Goal: Use online tool/utility: Utilize a website feature to perform a specific function

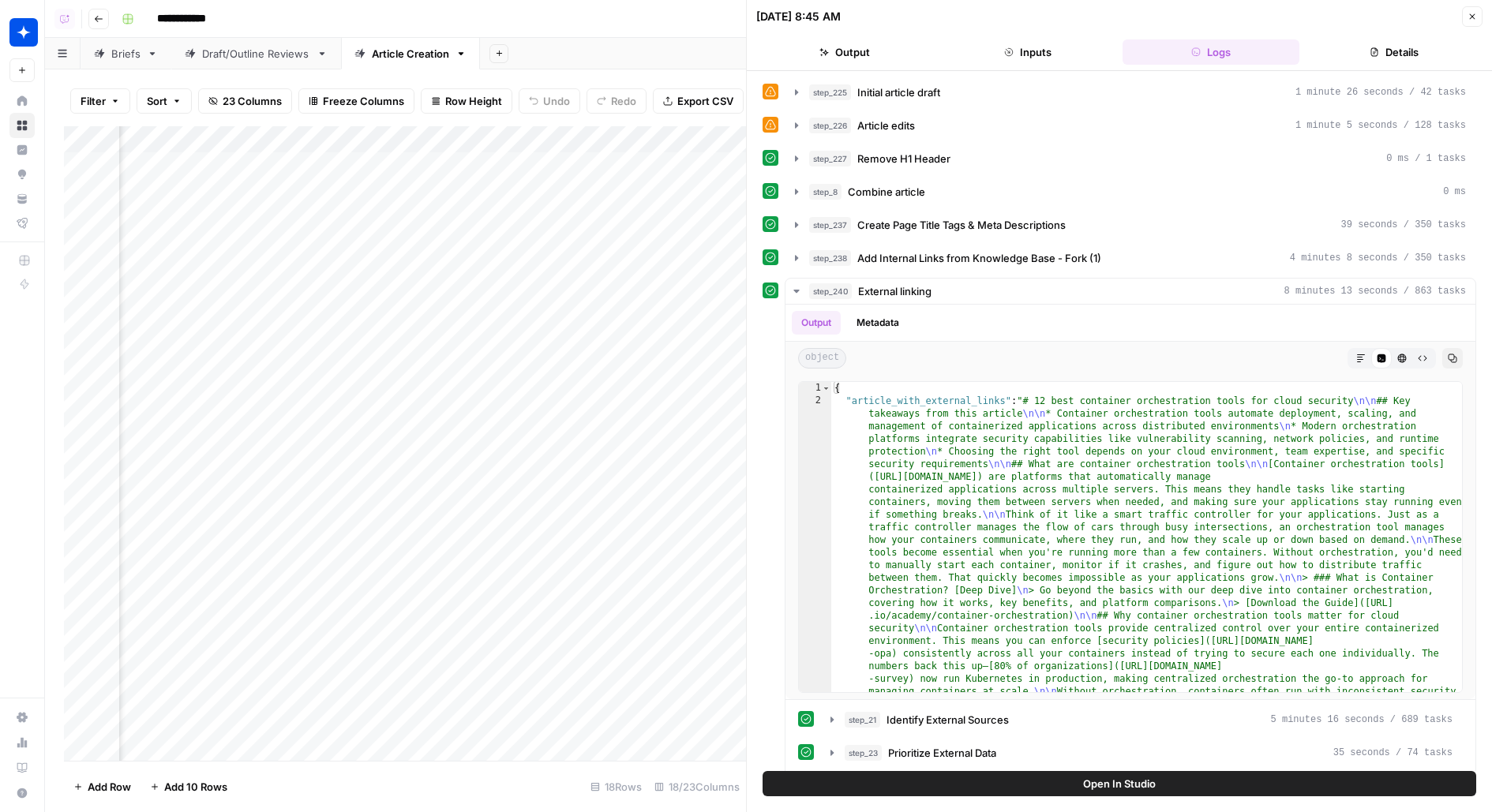
scroll to position [0, 938]
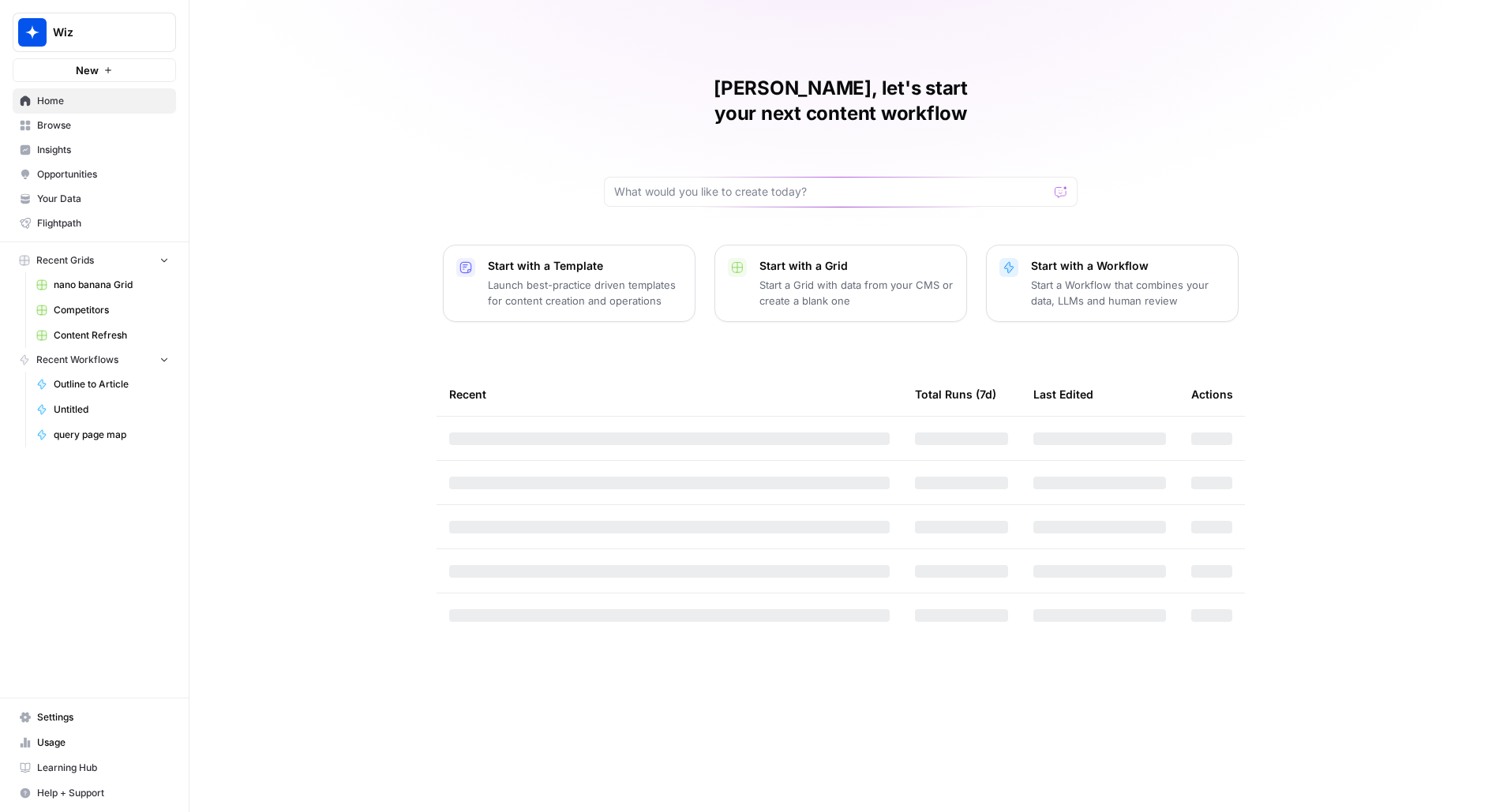
click at [117, 44] on button "Wiz" at bounding box center [94, 32] width 163 height 40
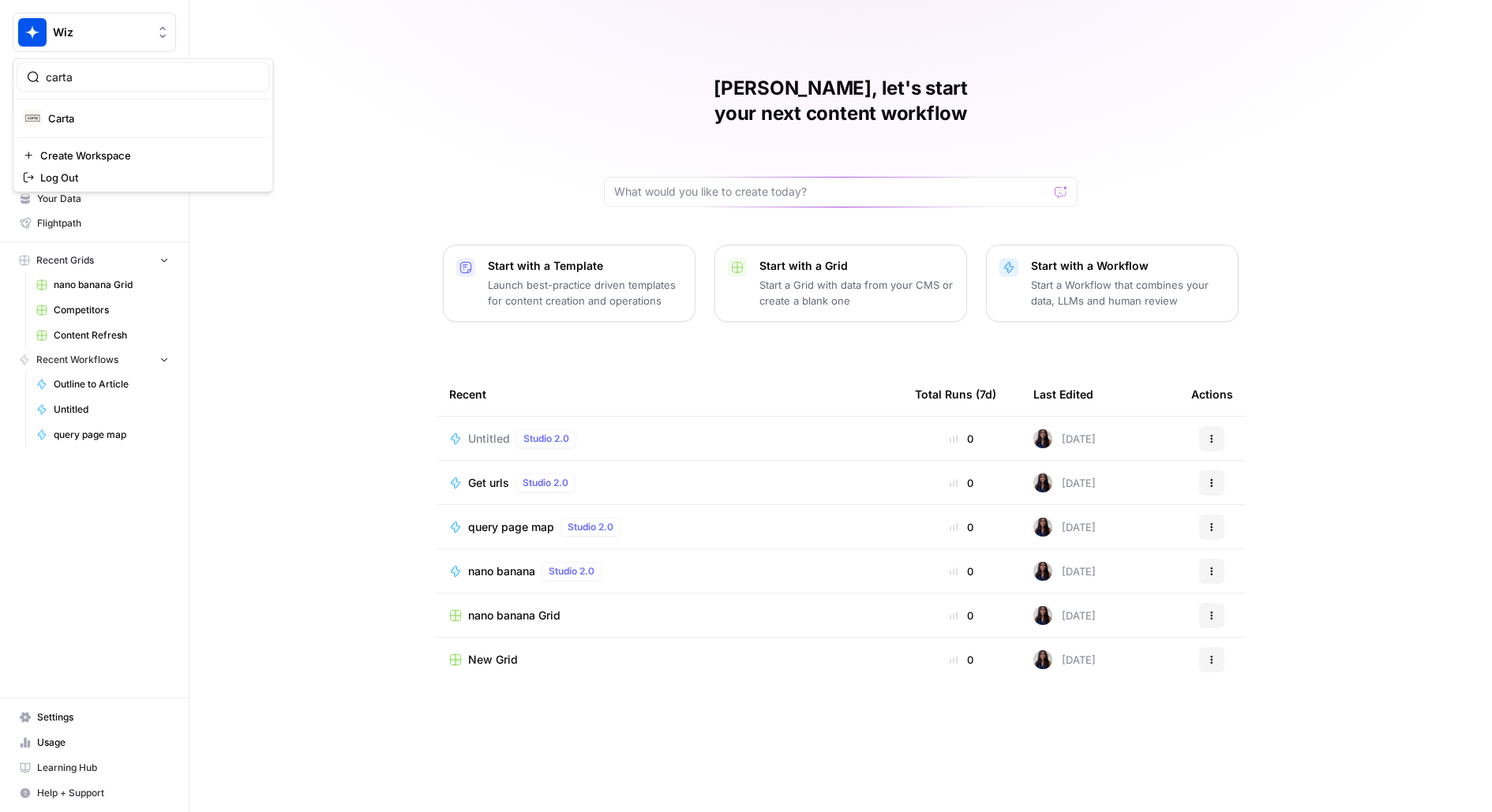
type input "carta"
click button "Carta" at bounding box center [143, 118] width 253 height 26
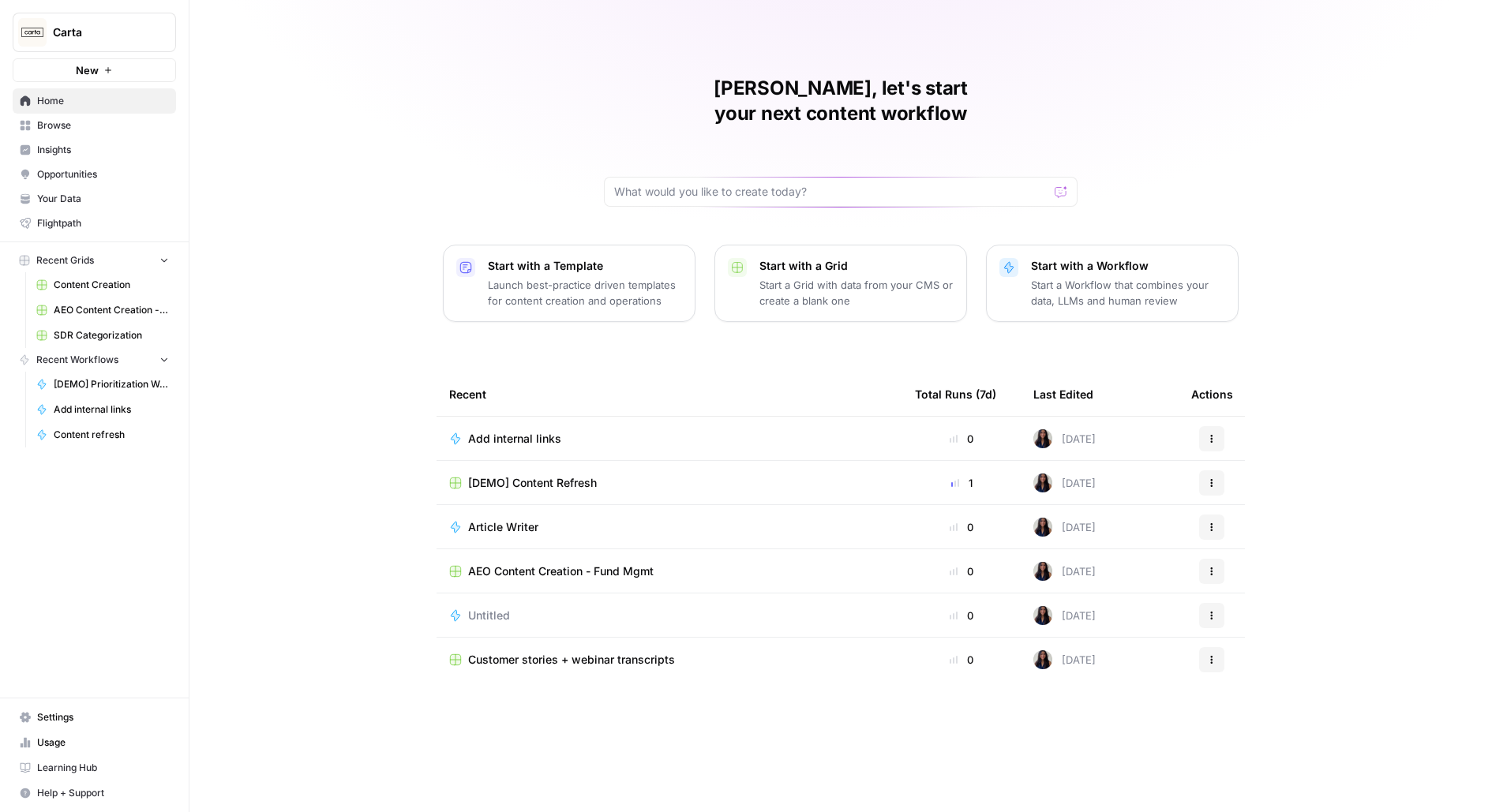
click at [66, 131] on span "Browse" at bounding box center [103, 125] width 132 height 14
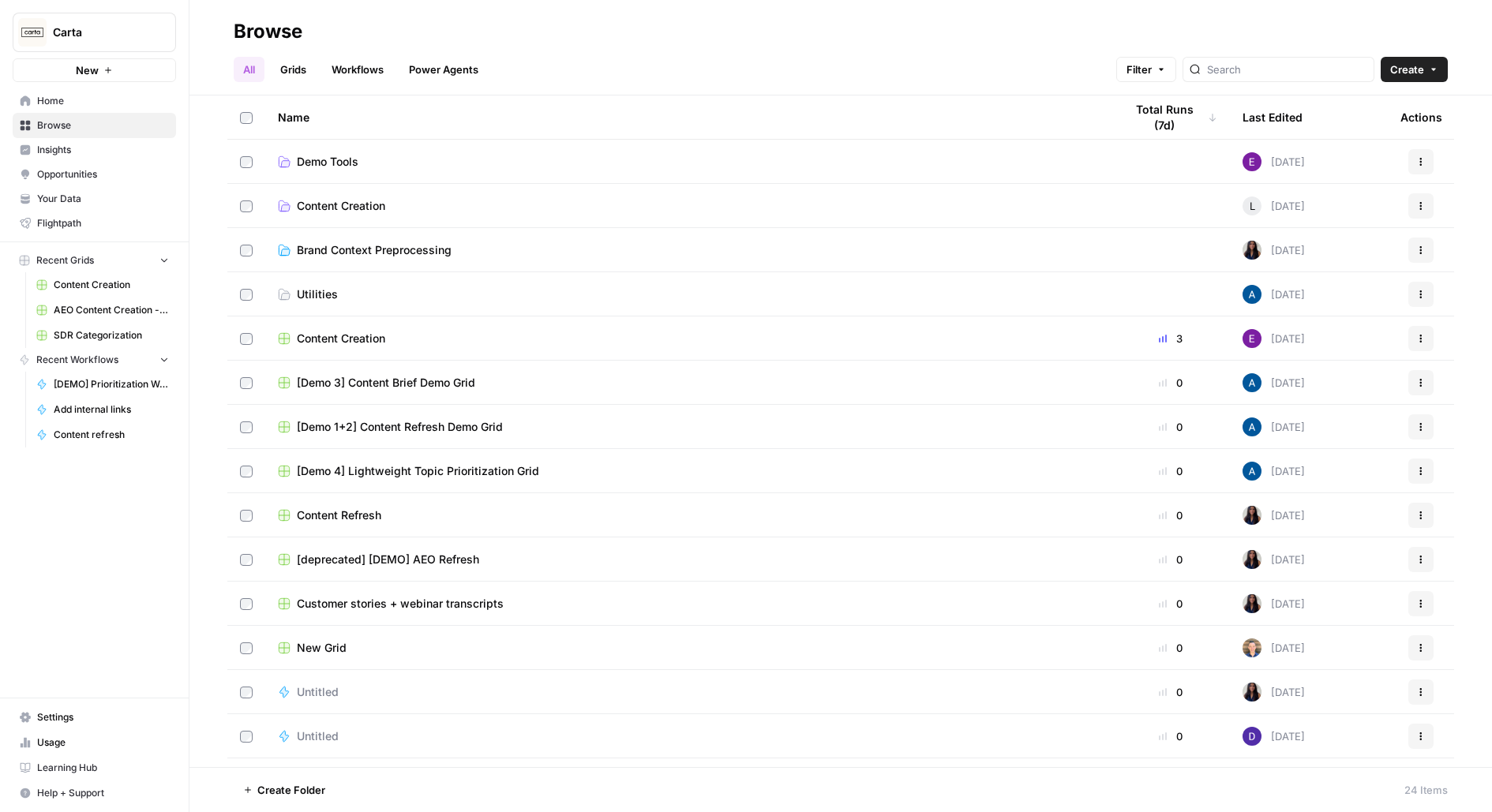
click at [78, 149] on span "Insights" at bounding box center [103, 149] width 132 height 14
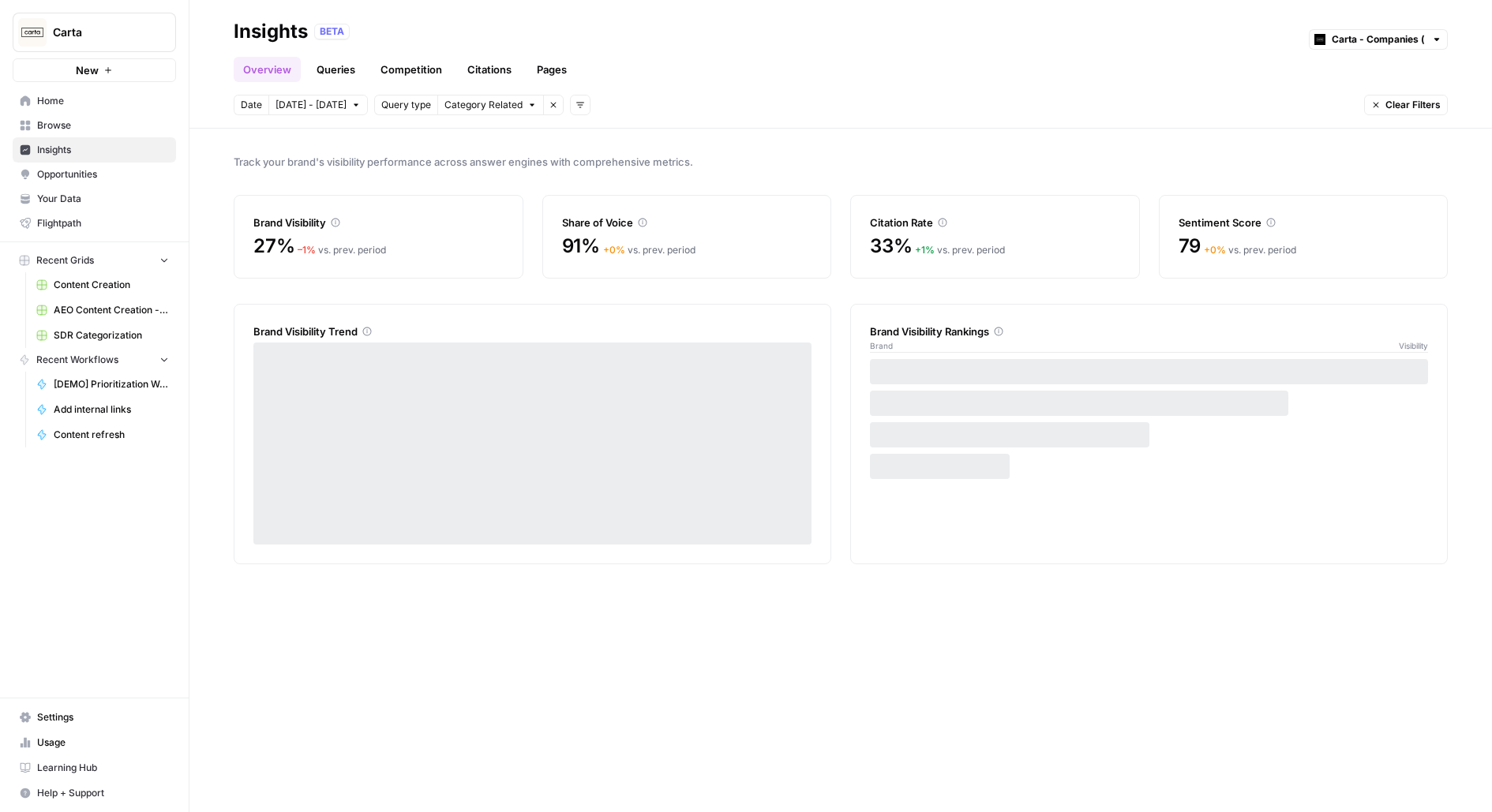
click at [332, 69] on link "Queries" at bounding box center [336, 69] width 58 height 26
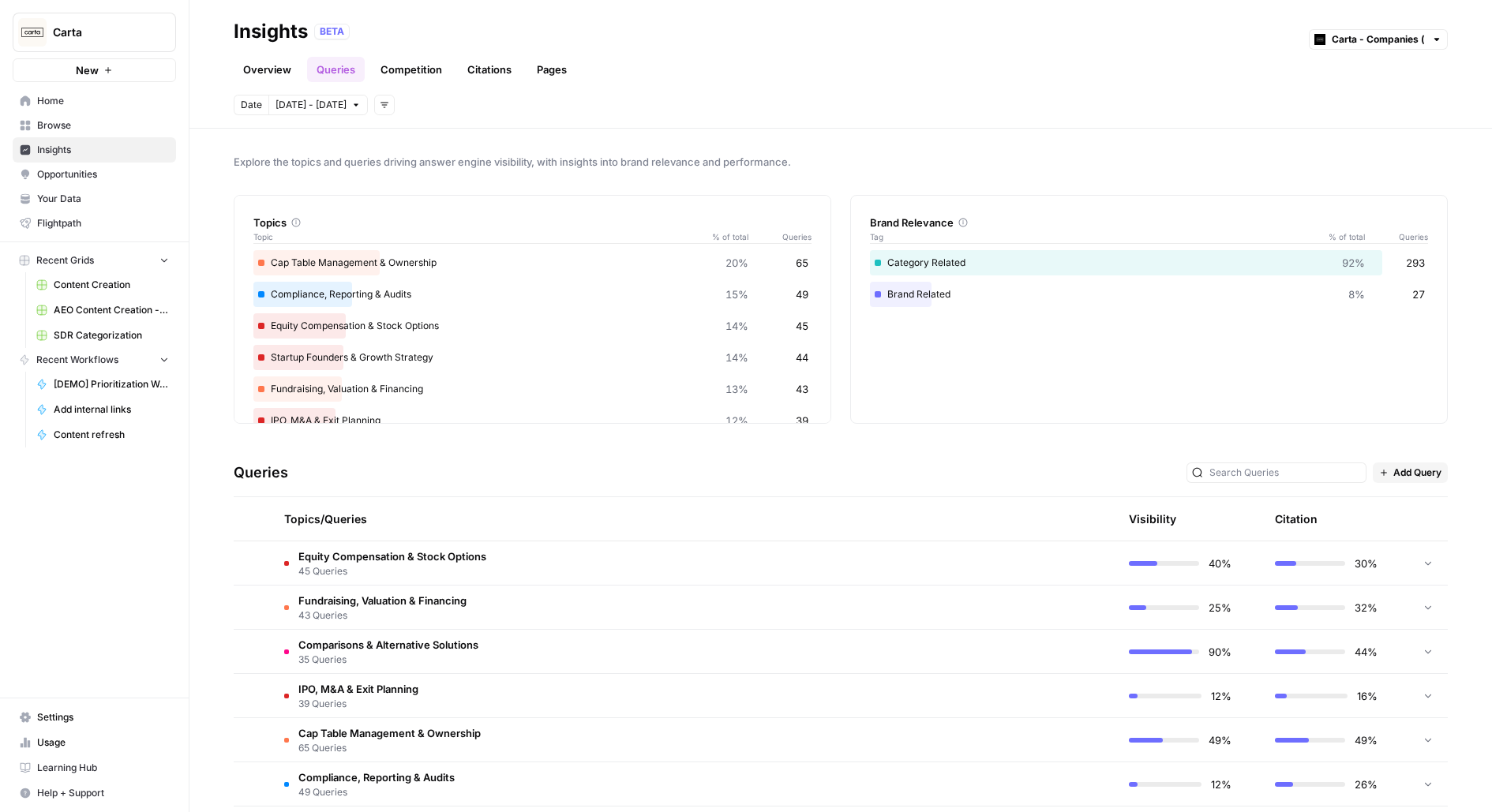
click at [93, 279] on span "Content Creation" at bounding box center [111, 284] width 116 height 14
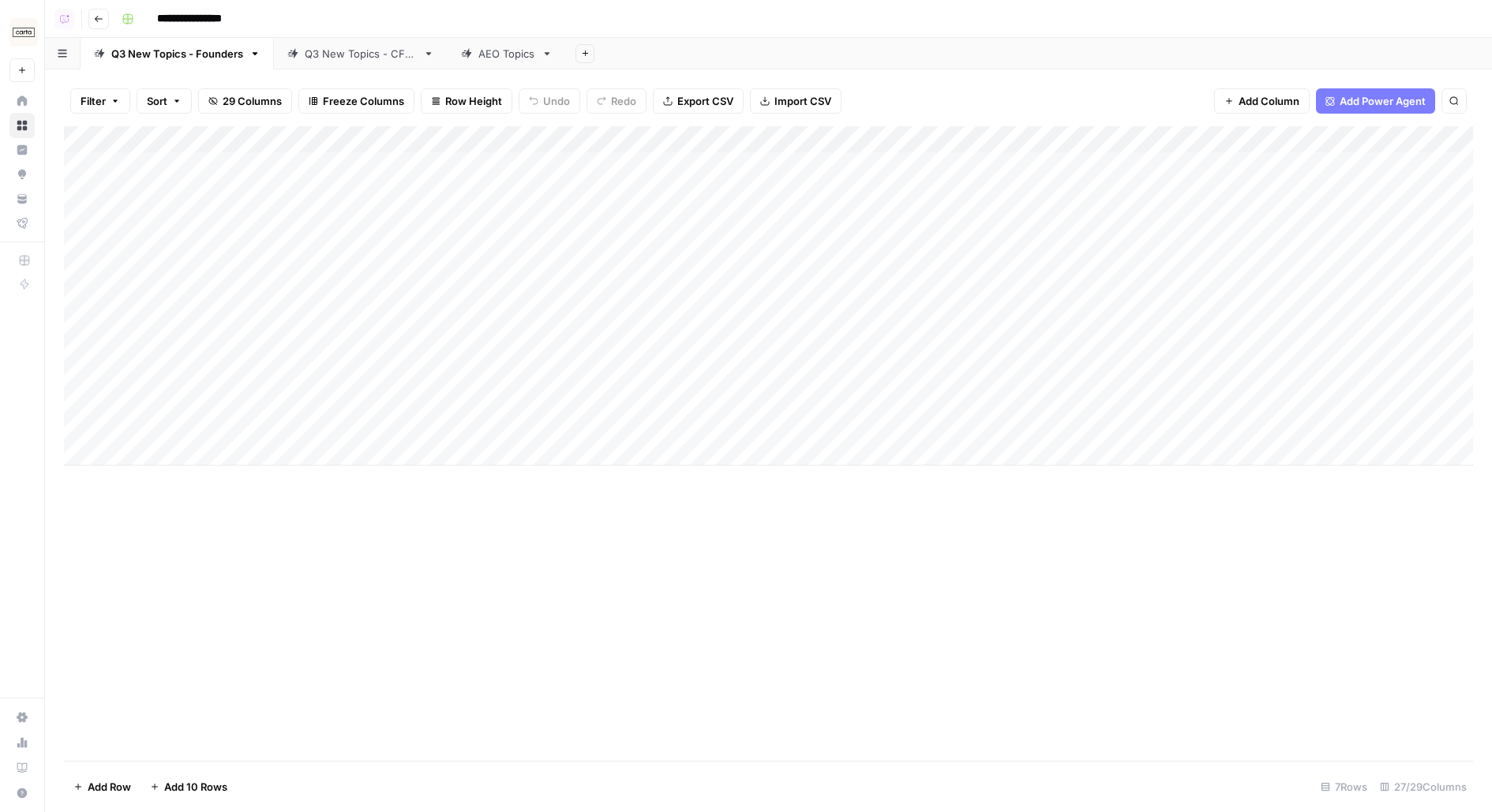
click at [503, 66] on link "AEO Topics" at bounding box center [506, 54] width 118 height 31
click at [302, 226] on div "Add Column" at bounding box center [768, 443] width 1409 height 635
drag, startPoint x: 235, startPoint y: 449, endPoint x: 233, endPoint y: 503, distance: 54.0
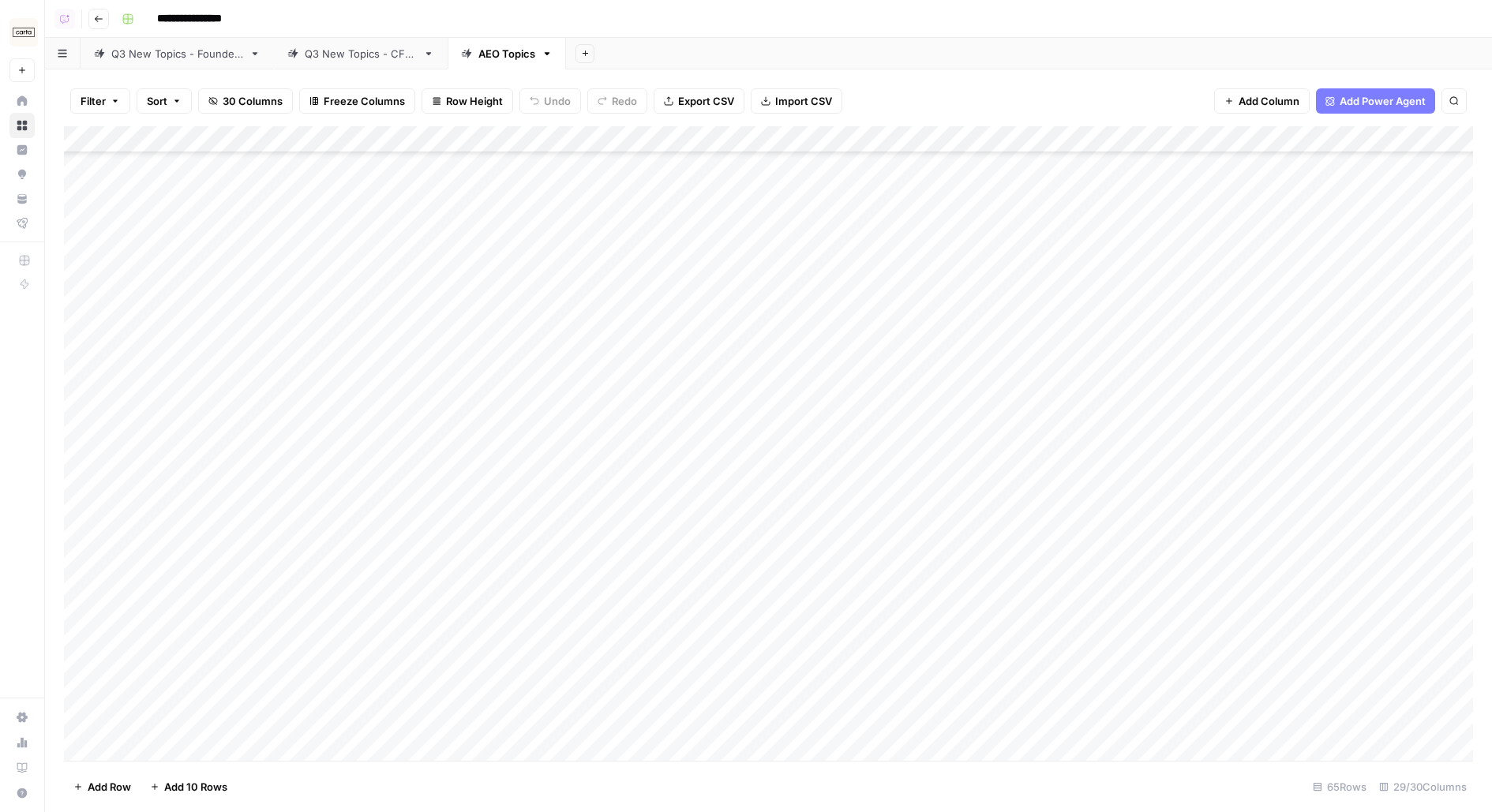
click at [233, 503] on div "Add Column" at bounding box center [768, 443] width 1409 height 635
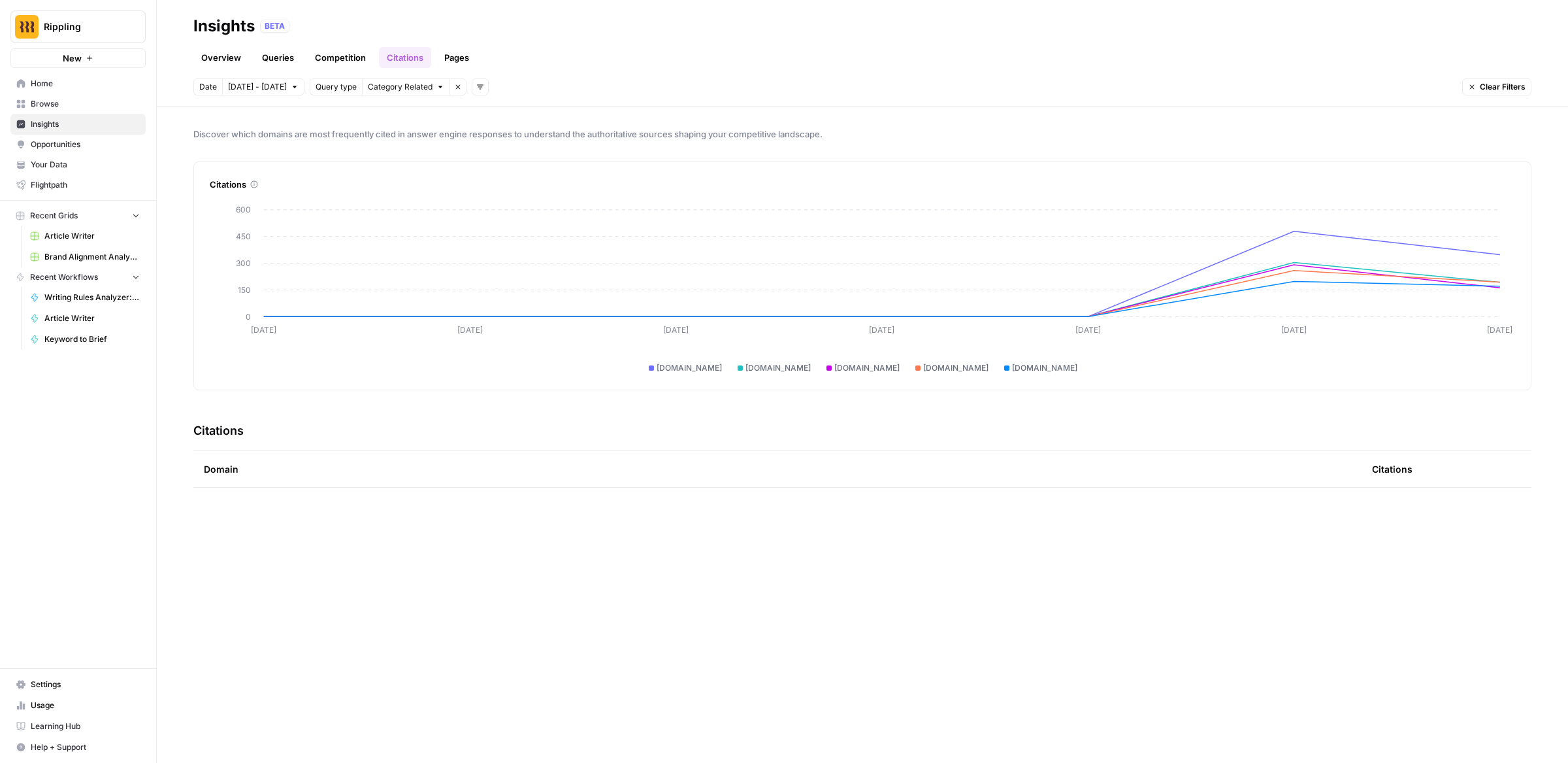
scroll to position [1332, 0]
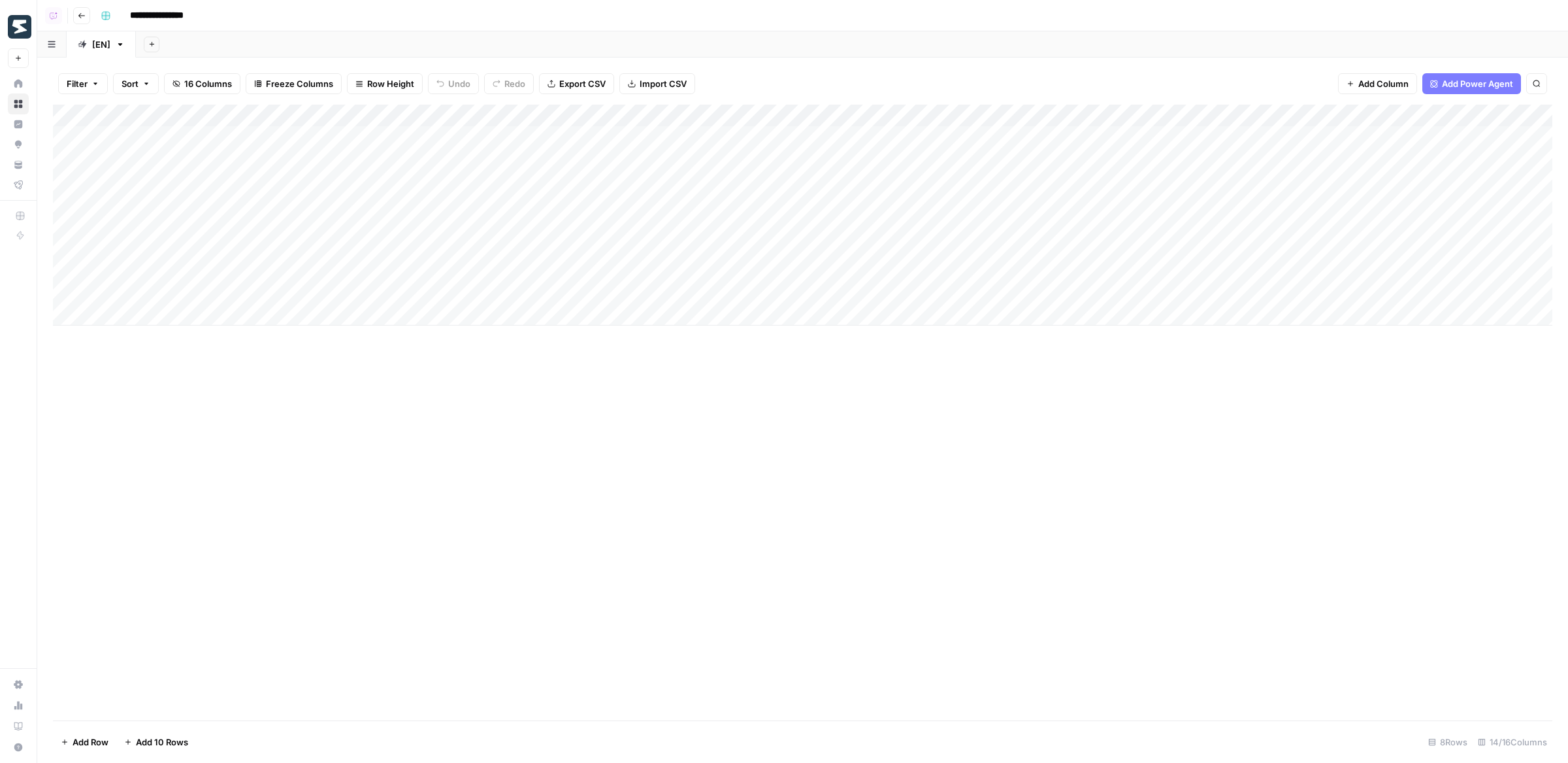
scroll to position [0, 358]
click at [1238, 135] on div "Add Column" at bounding box center [802, 215] width 1500 height 221
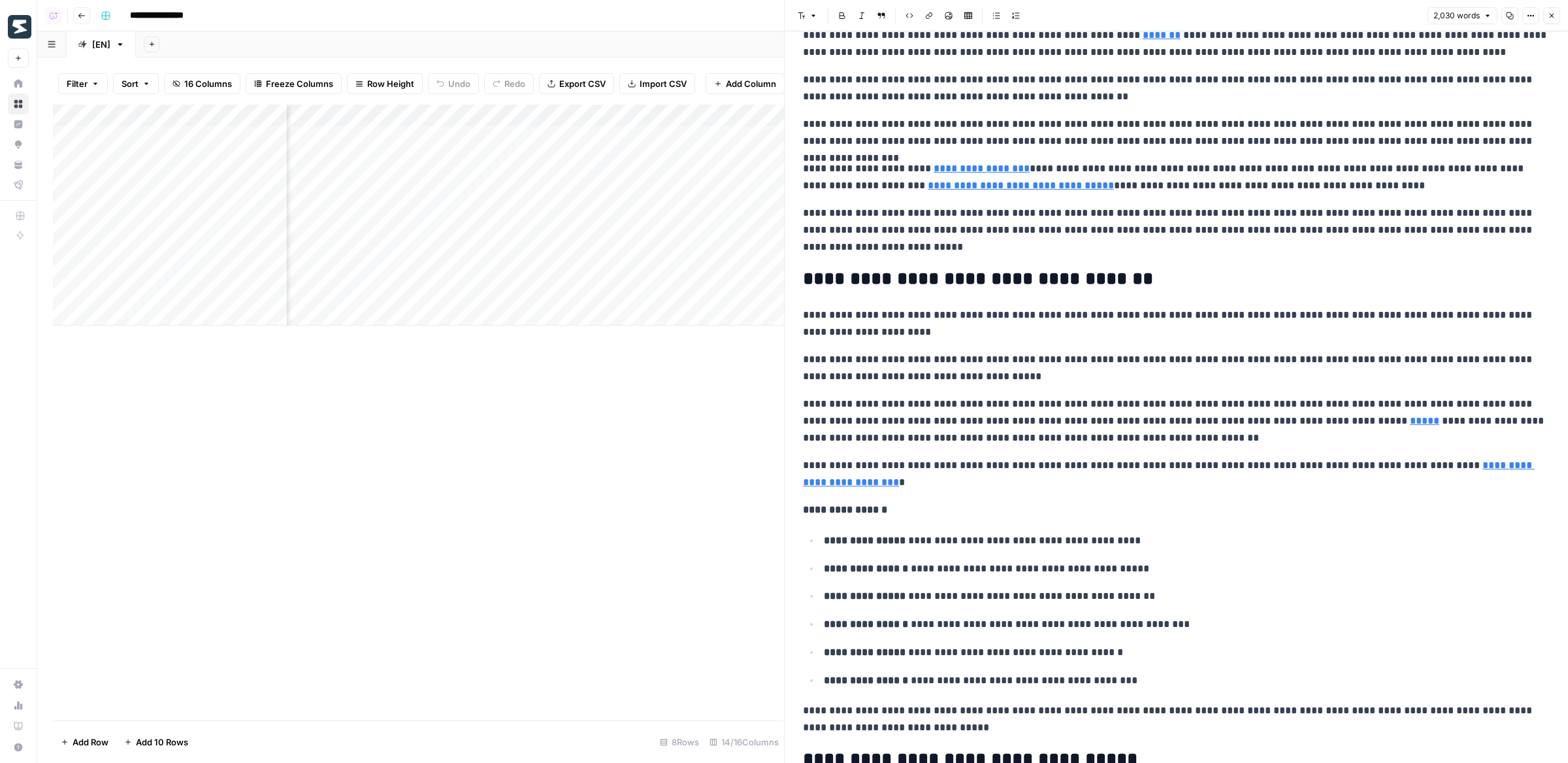
scroll to position [310, 0]
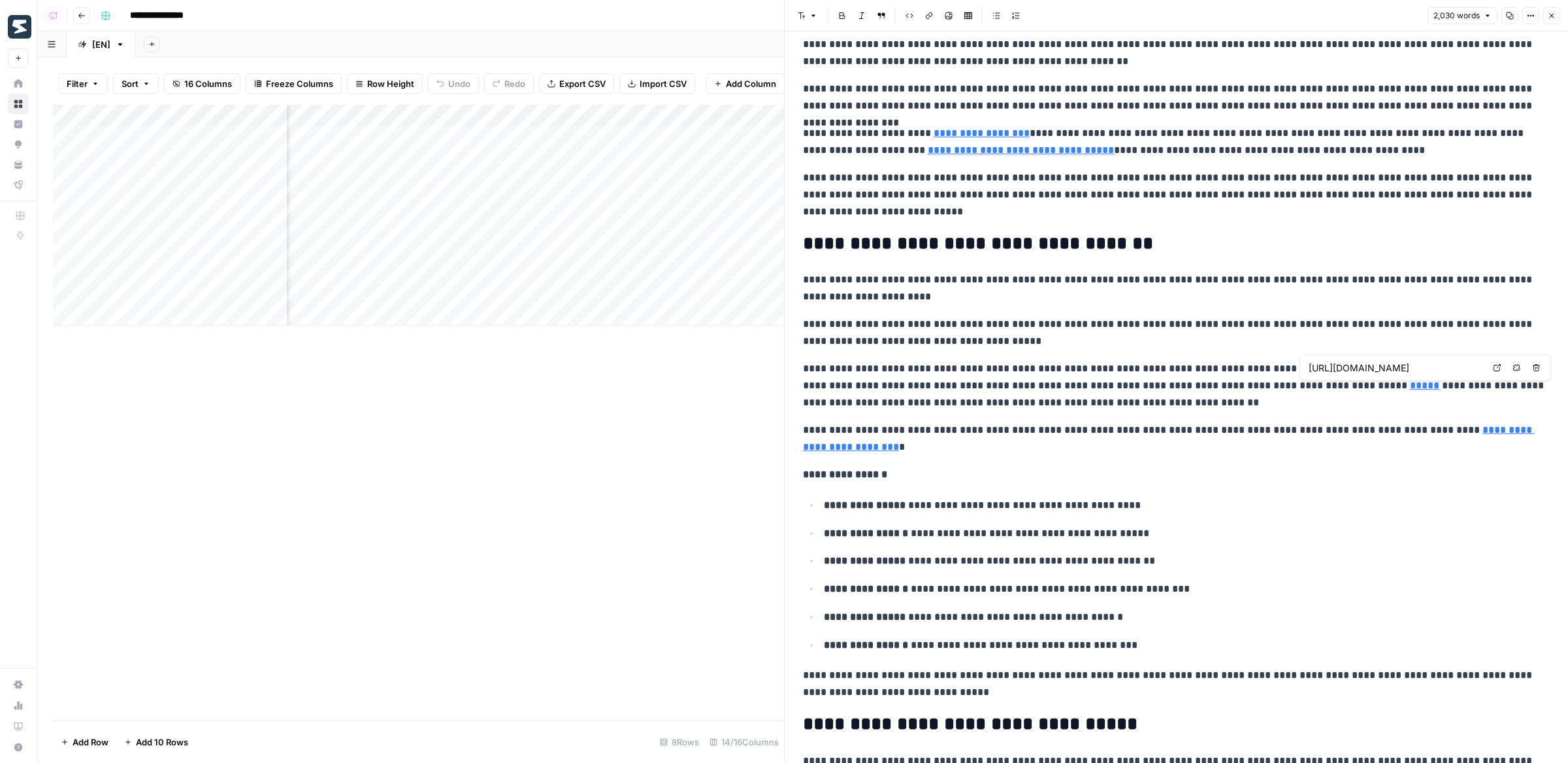
click at [1500, 368] on icon at bounding box center [1497, 367] width 8 height 8
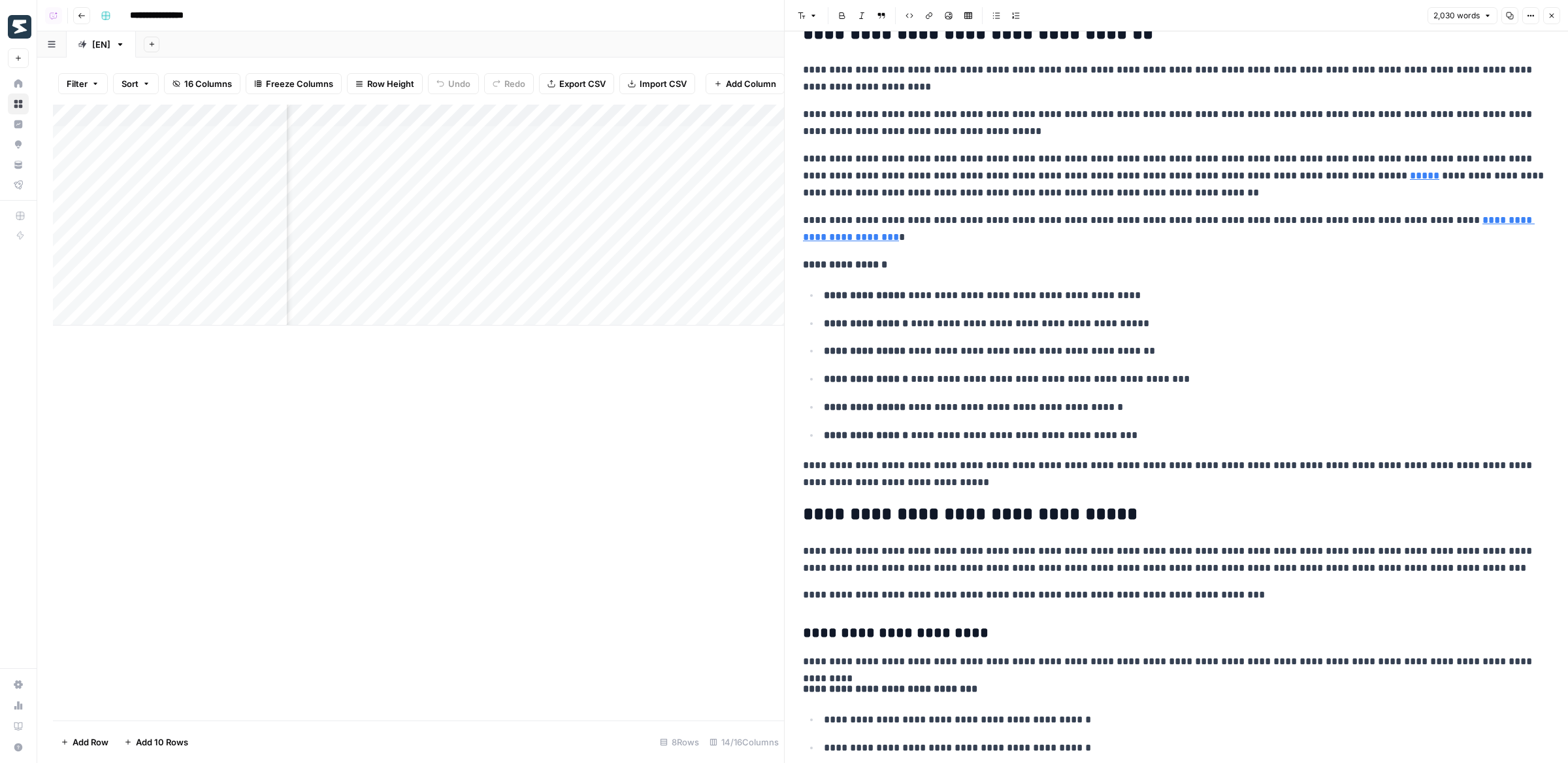
scroll to position [0, 558]
click at [645, 120] on div "Add Column" at bounding box center [418, 215] width 731 height 221
click at [585, 239] on span "Edit Workflow" at bounding box center [637, 243] width 114 height 13
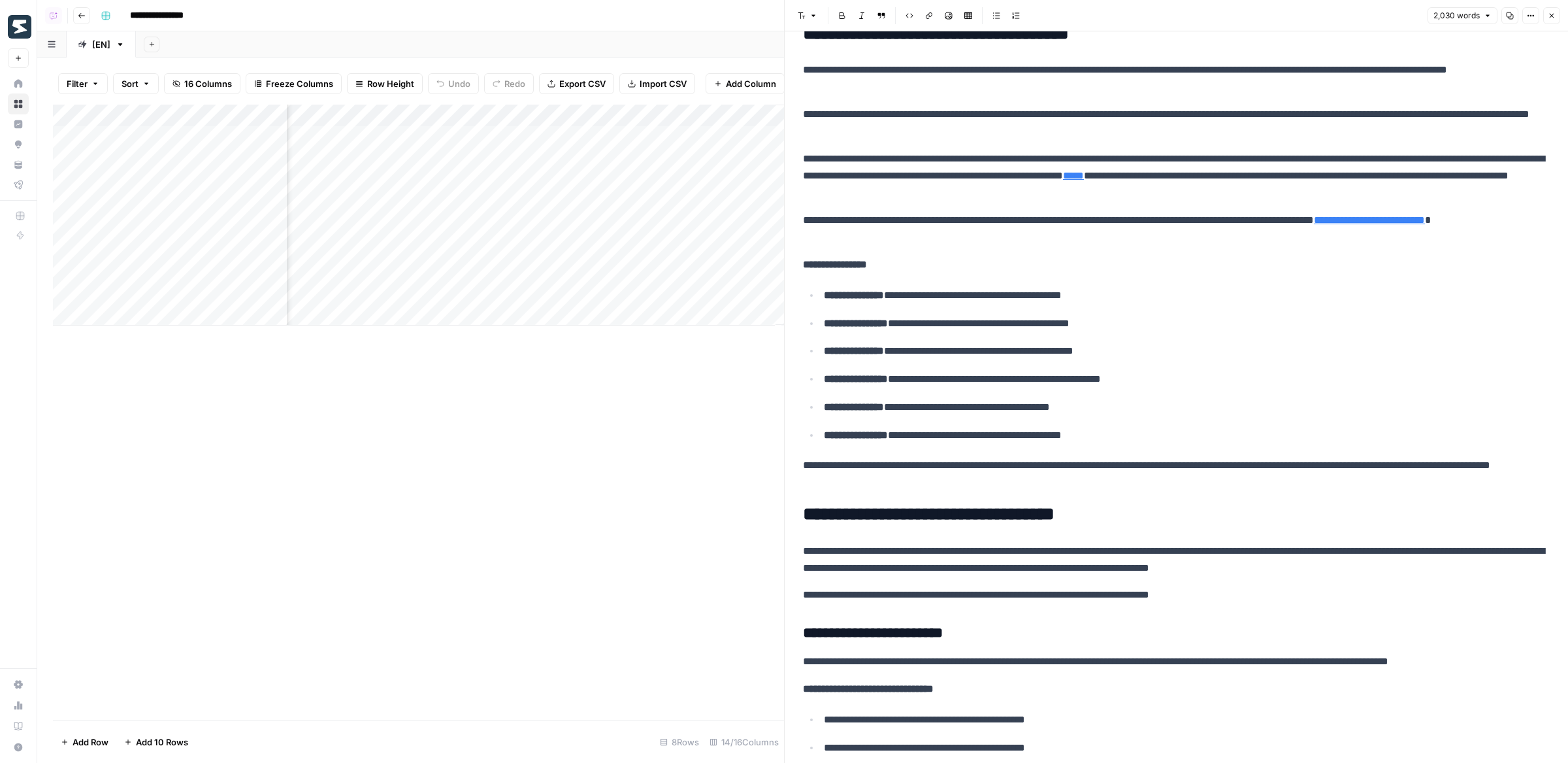
click at [392, 114] on div "Add Column" at bounding box center [418, 215] width 731 height 221
click at [338, 244] on span "Edit Workflow" at bounding box center [374, 243] width 114 height 13
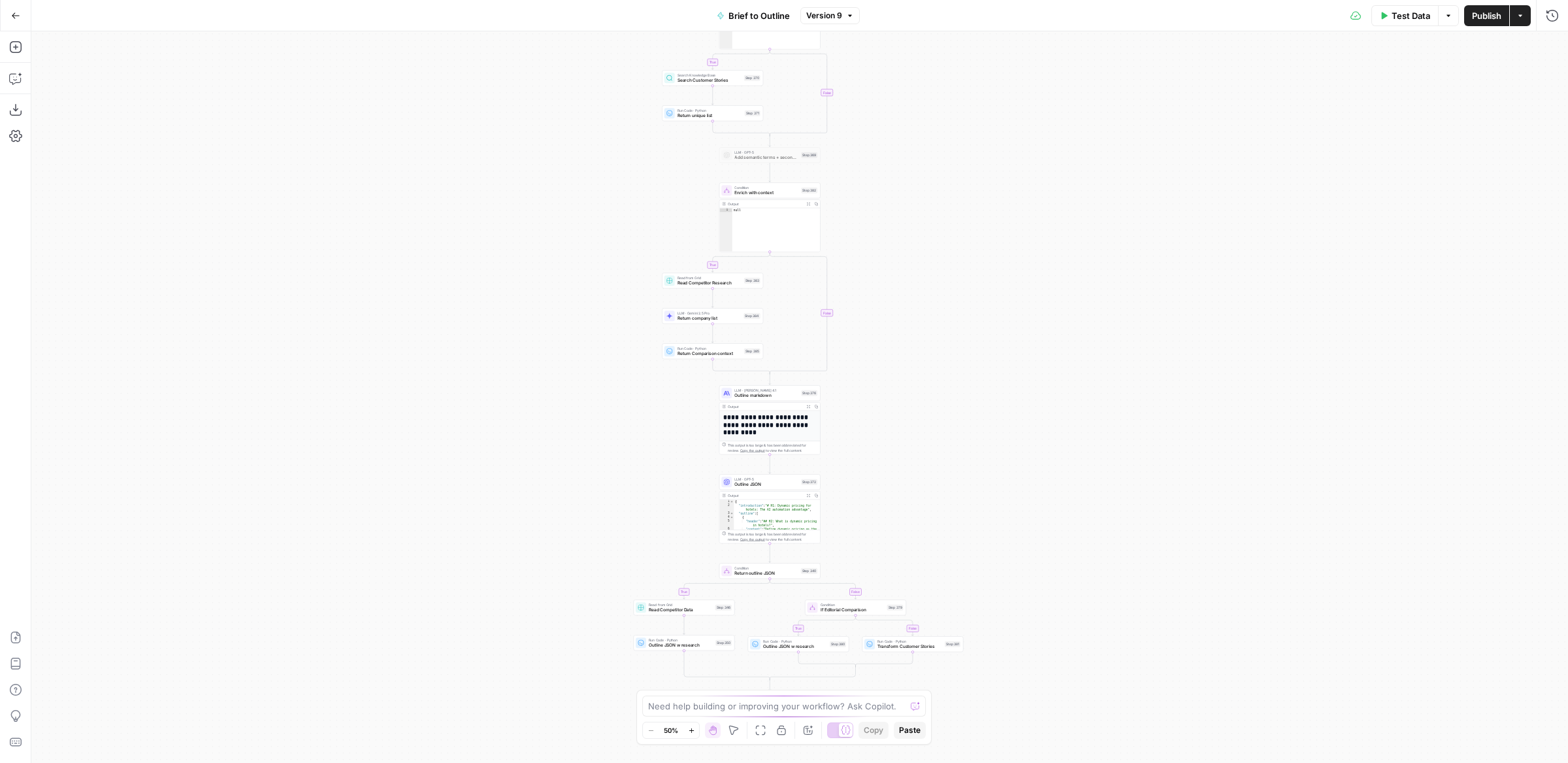
drag, startPoint x: 951, startPoint y: 352, endPoint x: 946, endPoint y: 161, distance: 191.1
click at [947, 161] on div "true false true false true false true false Workflow Input Settings Inputs LLM …" at bounding box center [800, 397] width 1537 height 732
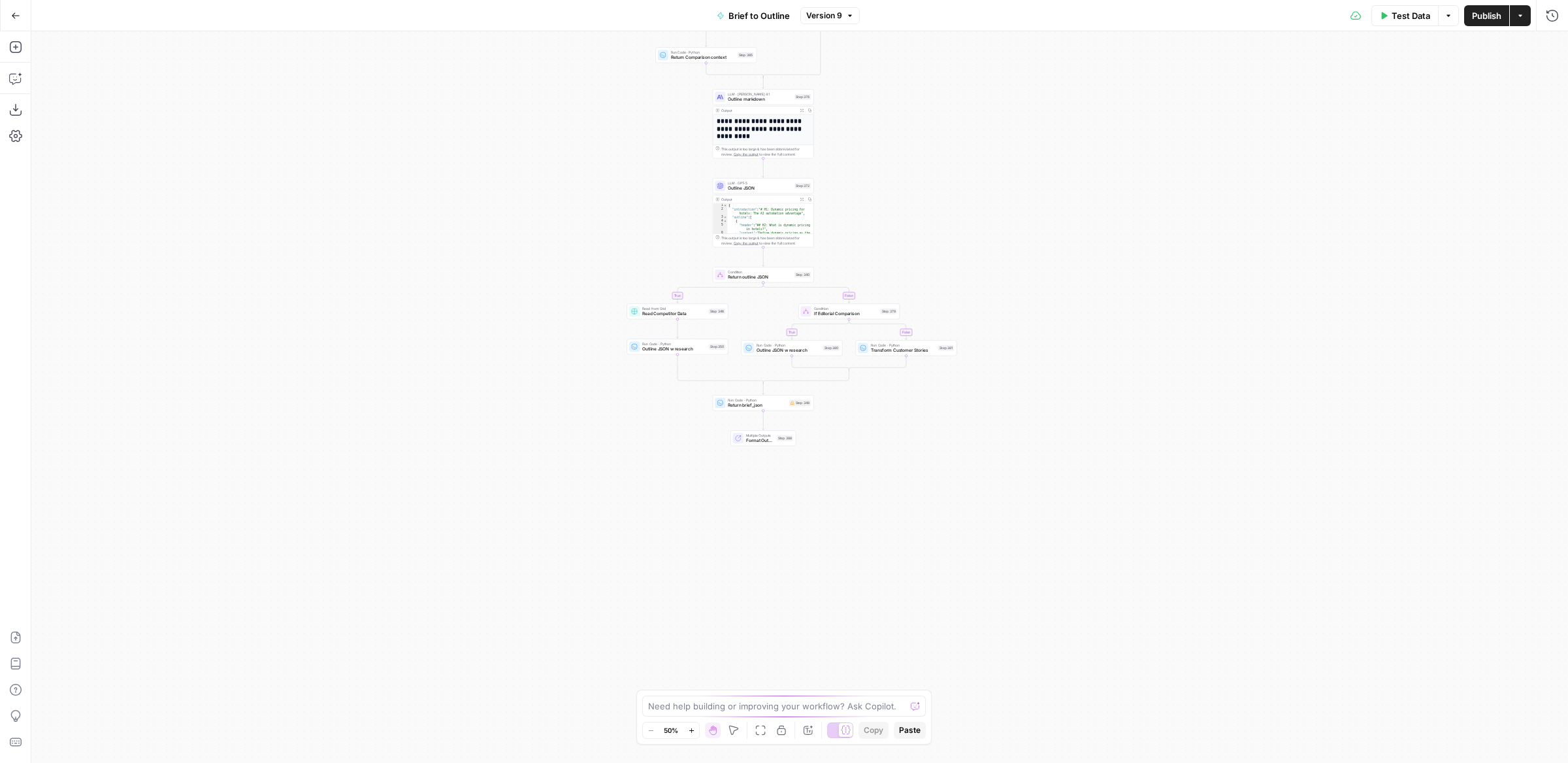
drag, startPoint x: 938, startPoint y: 517, endPoint x: 932, endPoint y: 219, distance: 298.1
click at [932, 219] on div "true false true false true false true false Workflow Input Settings Inputs LLM …" at bounding box center [800, 397] width 1537 height 732
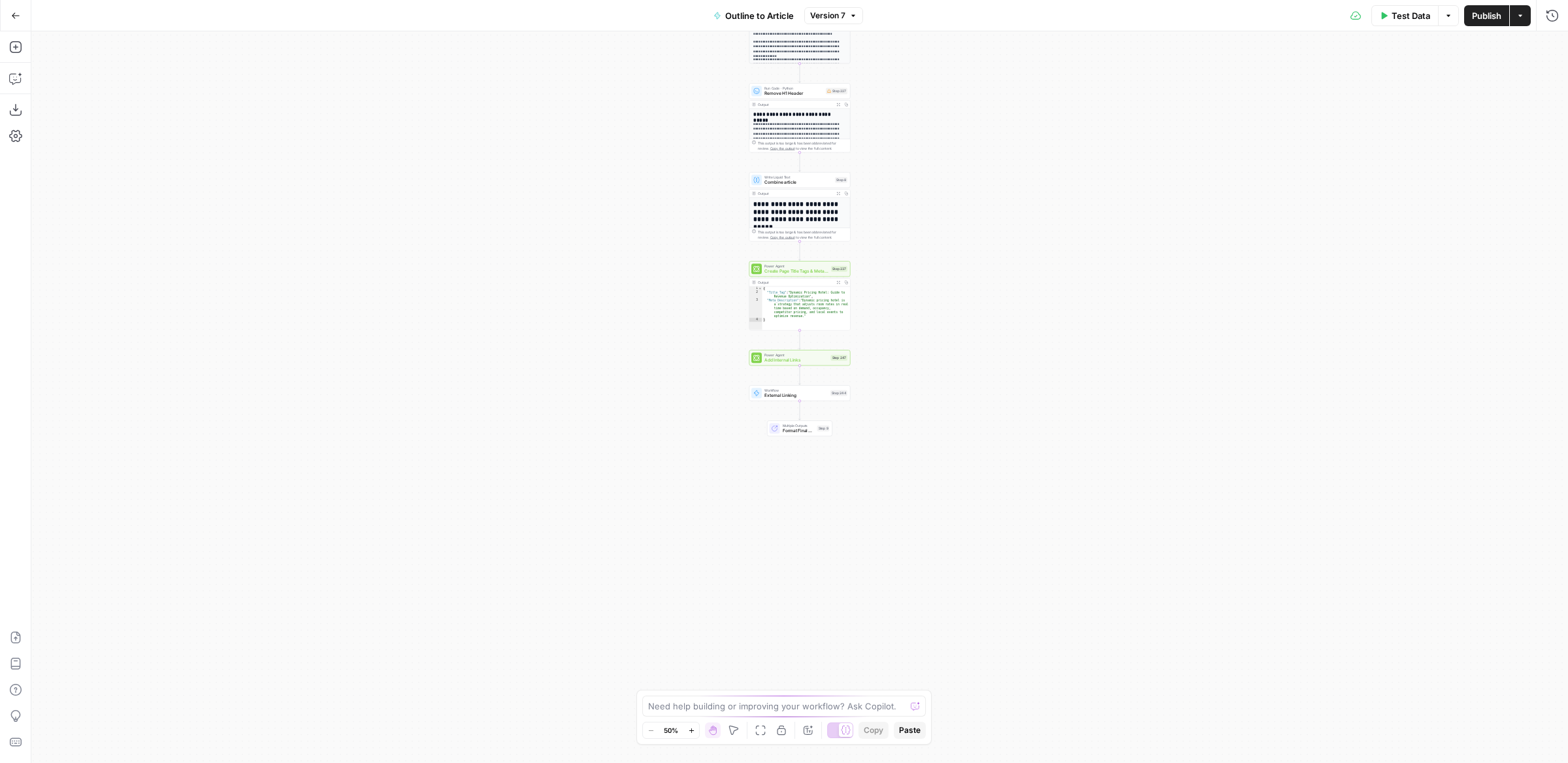
drag, startPoint x: 1098, startPoint y: 367, endPoint x: 1097, endPoint y: 27, distance: 340.0
click at [1097, 27] on div "Go Back Outline to Article Version 7 Test Data Options Publish Actions Run Hist…" at bounding box center [784, 382] width 1568 height 763
drag, startPoint x: 943, startPoint y: 183, endPoint x: 938, endPoint y: 319, distance: 136.1
click at [938, 319] on div "**********" at bounding box center [800, 397] width 1537 height 732
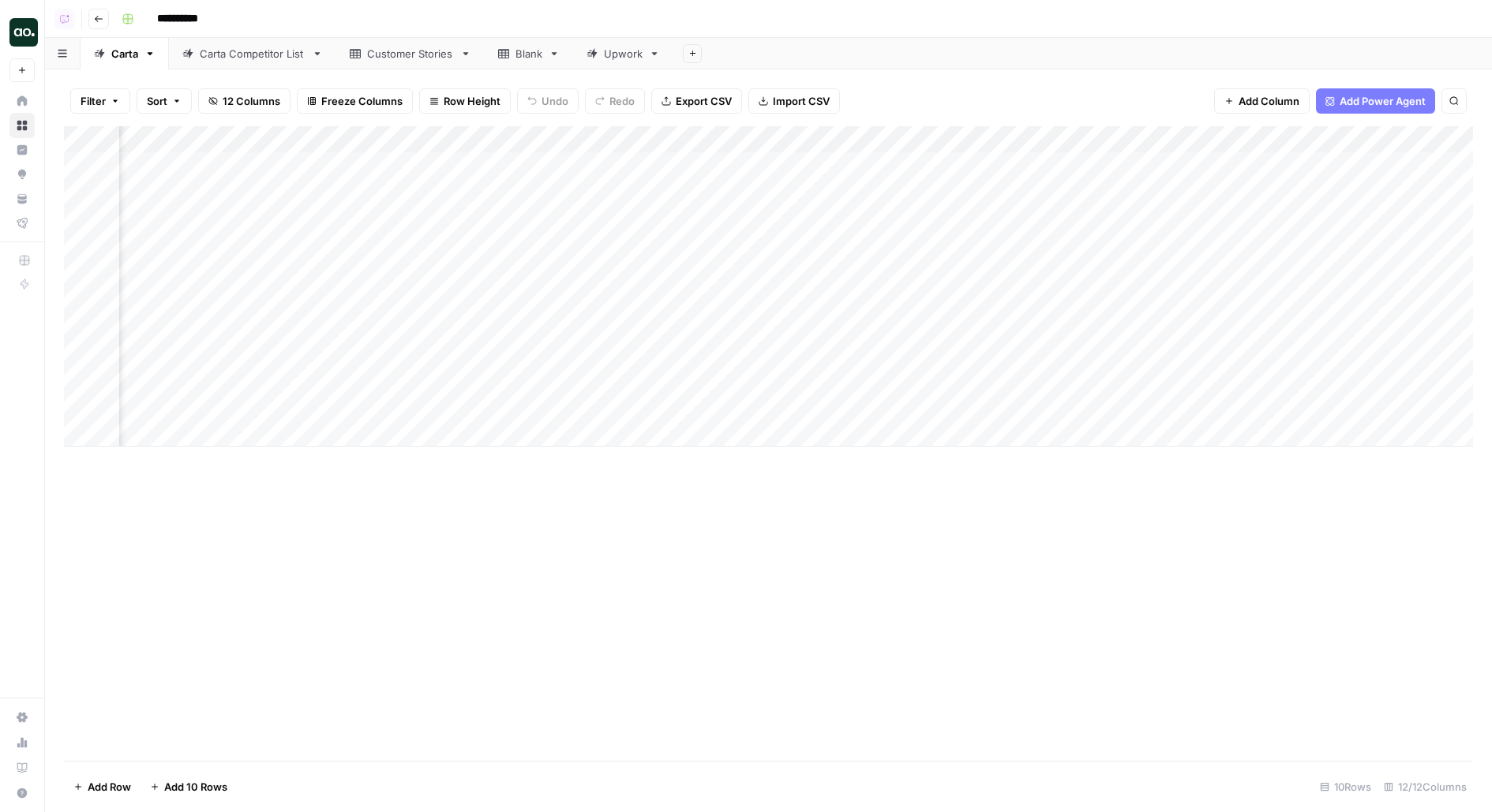
scroll to position [0, 715]
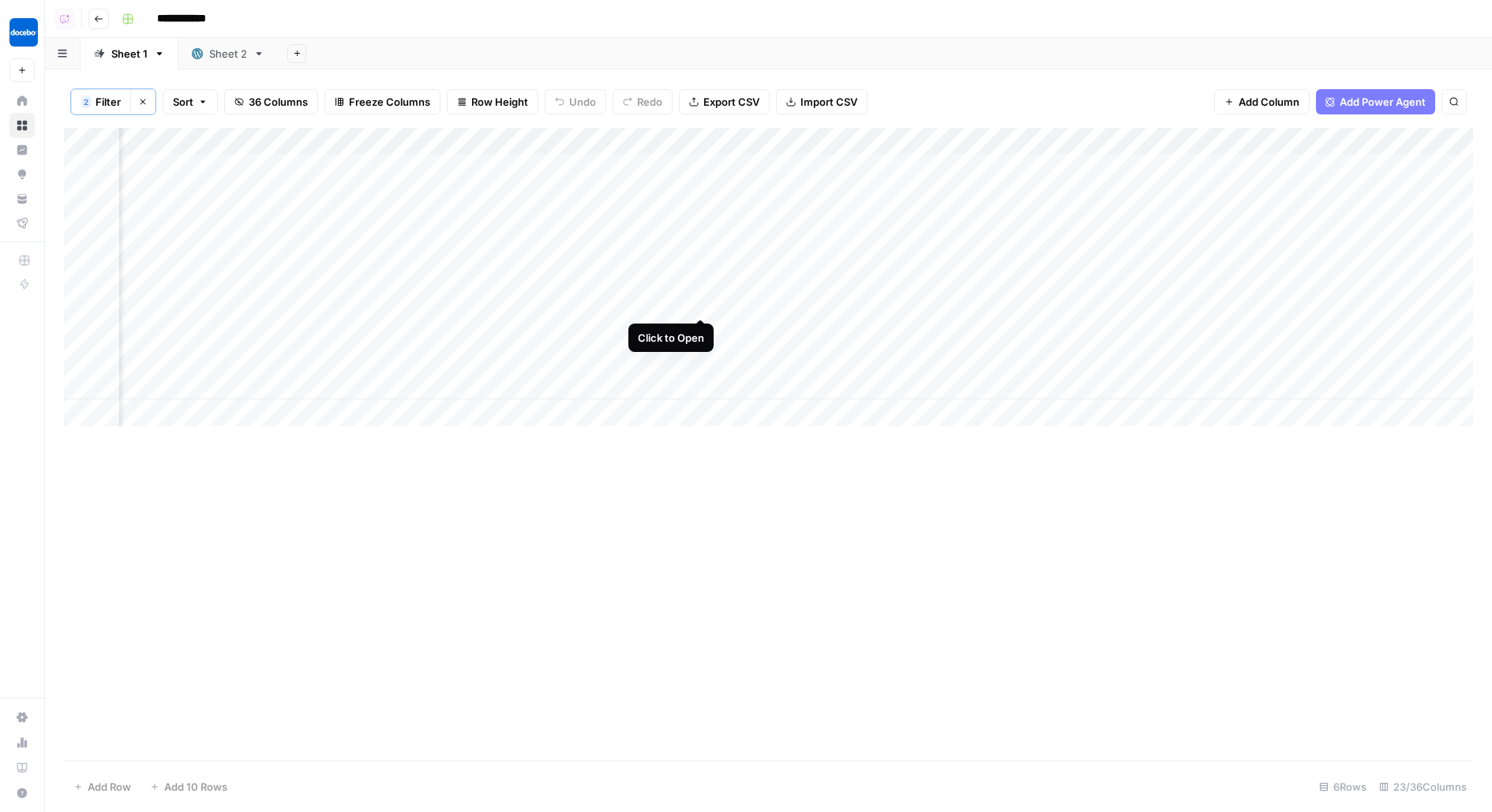
click at [699, 288] on div "Add Column" at bounding box center [768, 276] width 1409 height 298
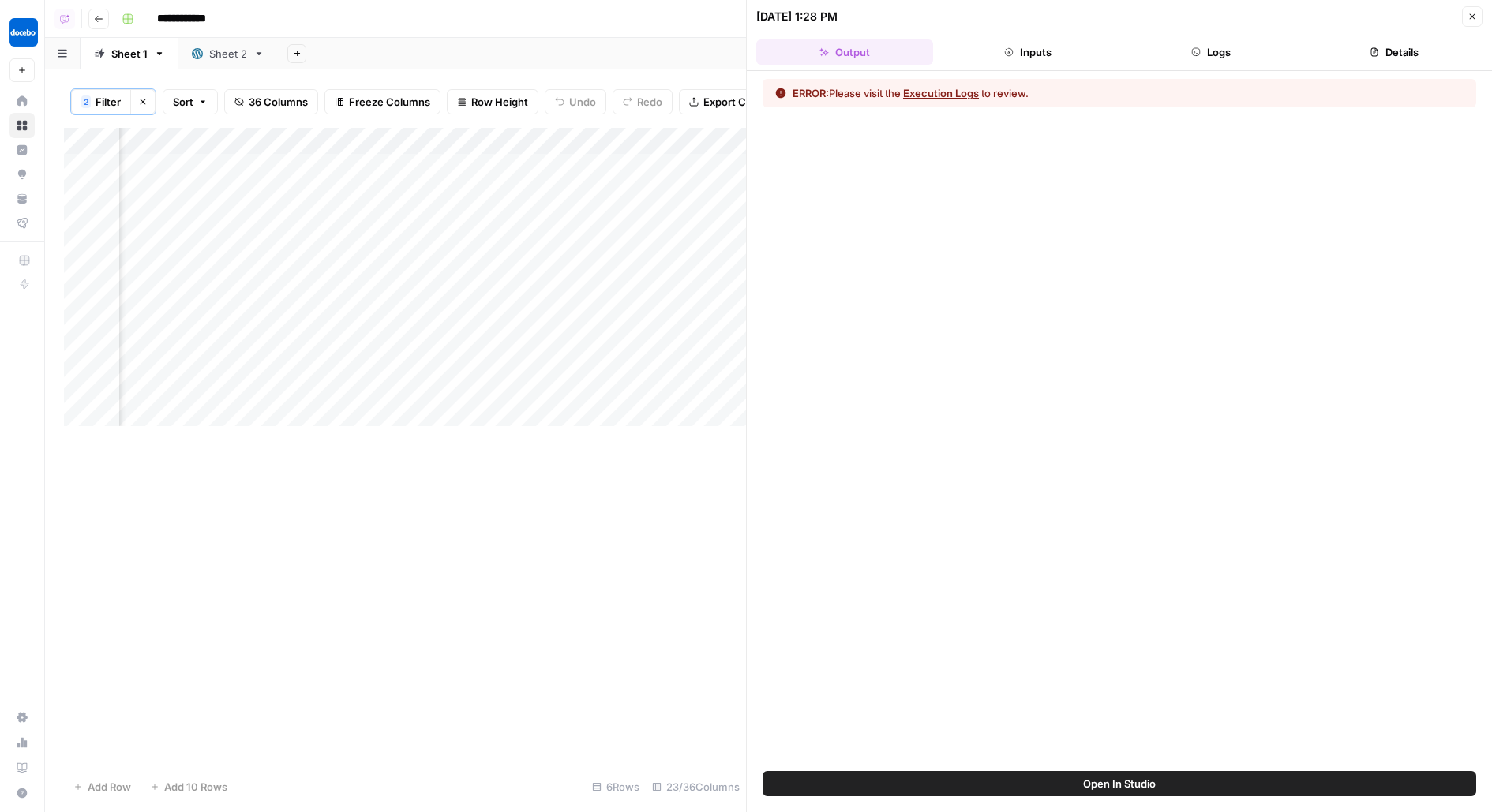
click at [1240, 64] on header "10/03/25 at 1:28 PM Close Output Inputs Logs Details" at bounding box center [1119, 35] width 745 height 71
click at [1224, 40] on button "Logs" at bounding box center [1210, 52] width 177 height 26
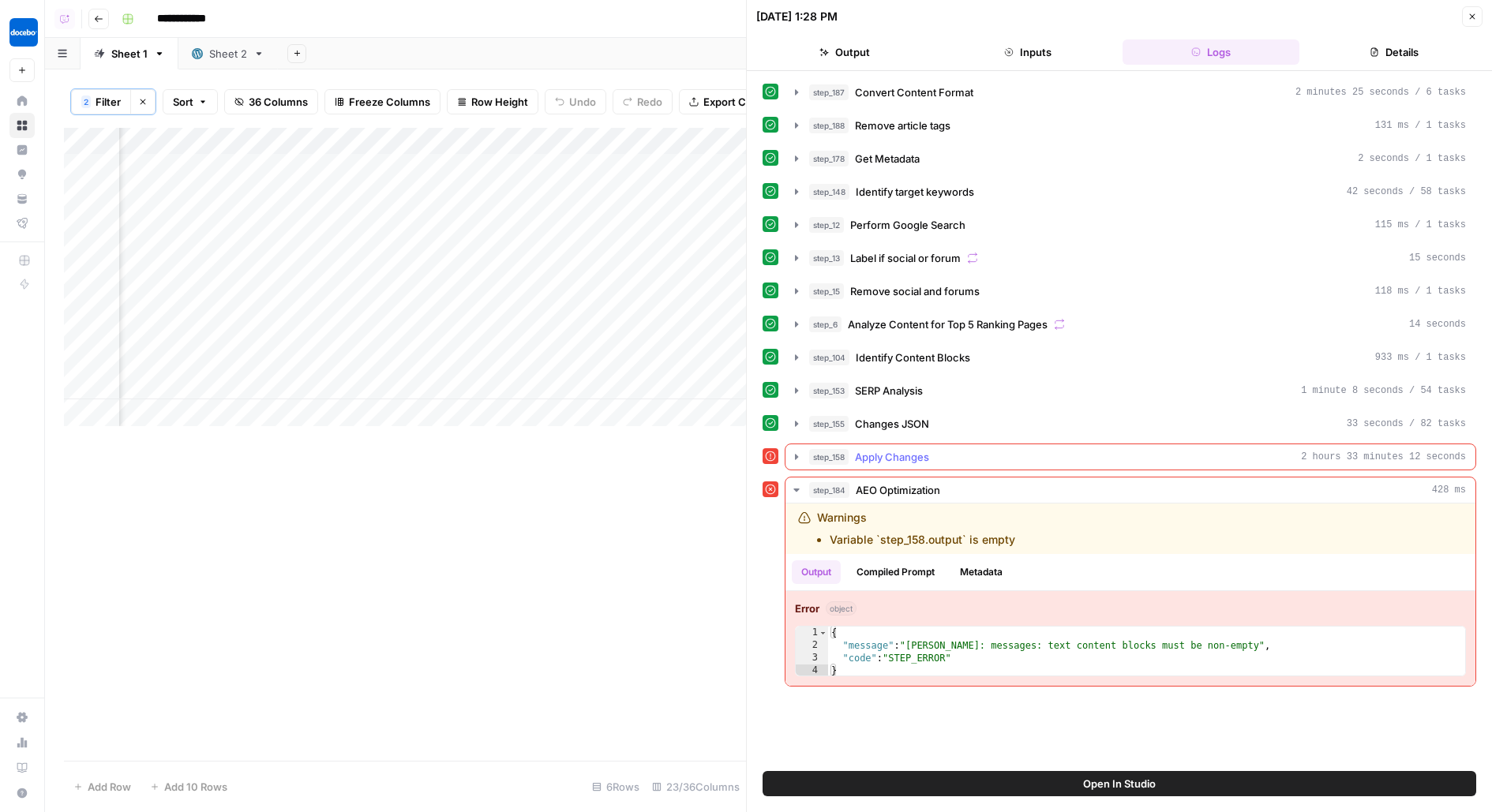
click at [837, 453] on span "step_158" at bounding box center [829, 456] width 40 height 16
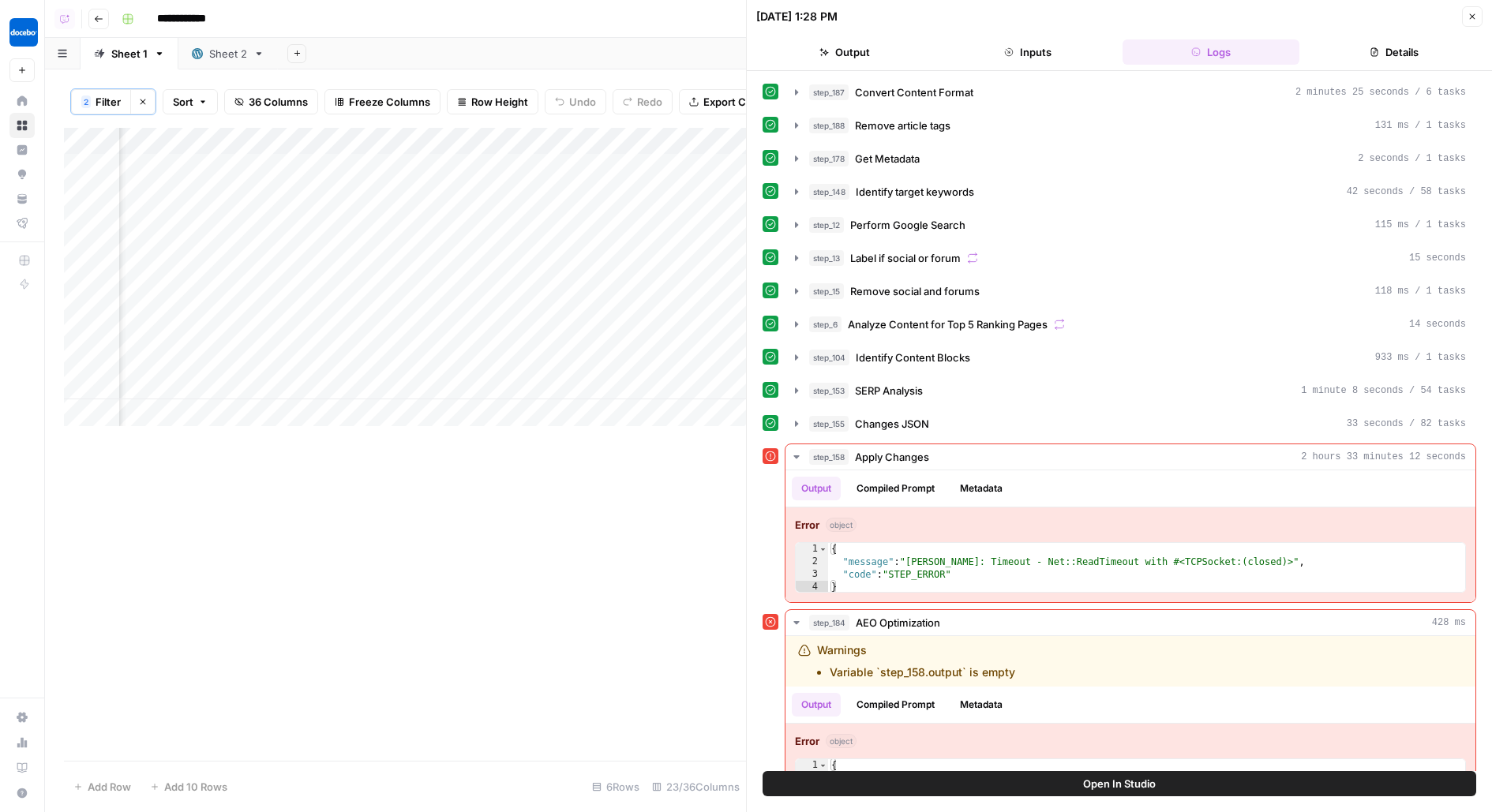
click at [874, 787] on button "Open In Studio" at bounding box center [1119, 783] width 713 height 26
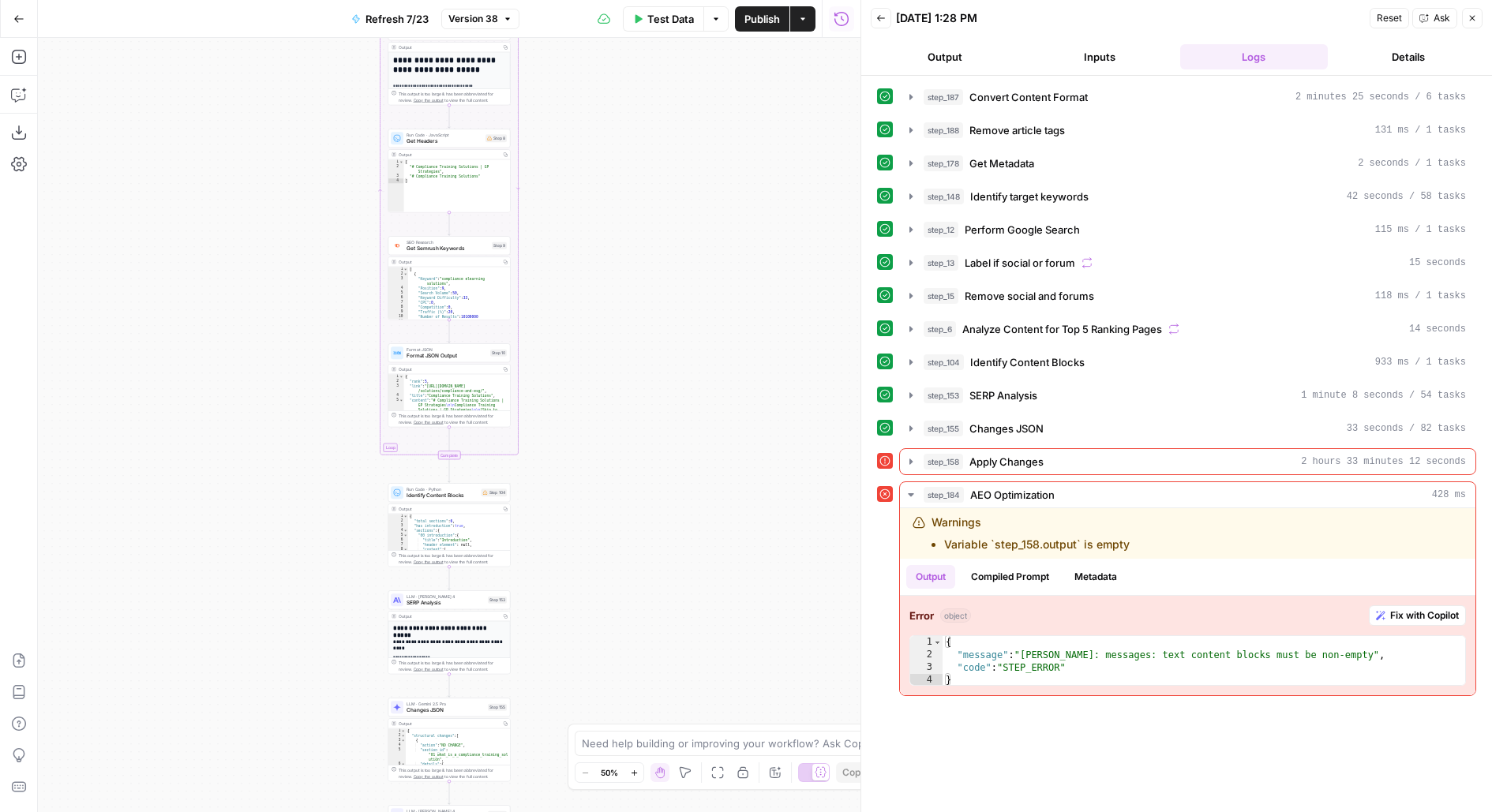
drag, startPoint x: 605, startPoint y: 550, endPoint x: 651, endPoint y: 158, distance: 394.7
click at [651, 158] on div "**********" at bounding box center [449, 425] width 822 height 774
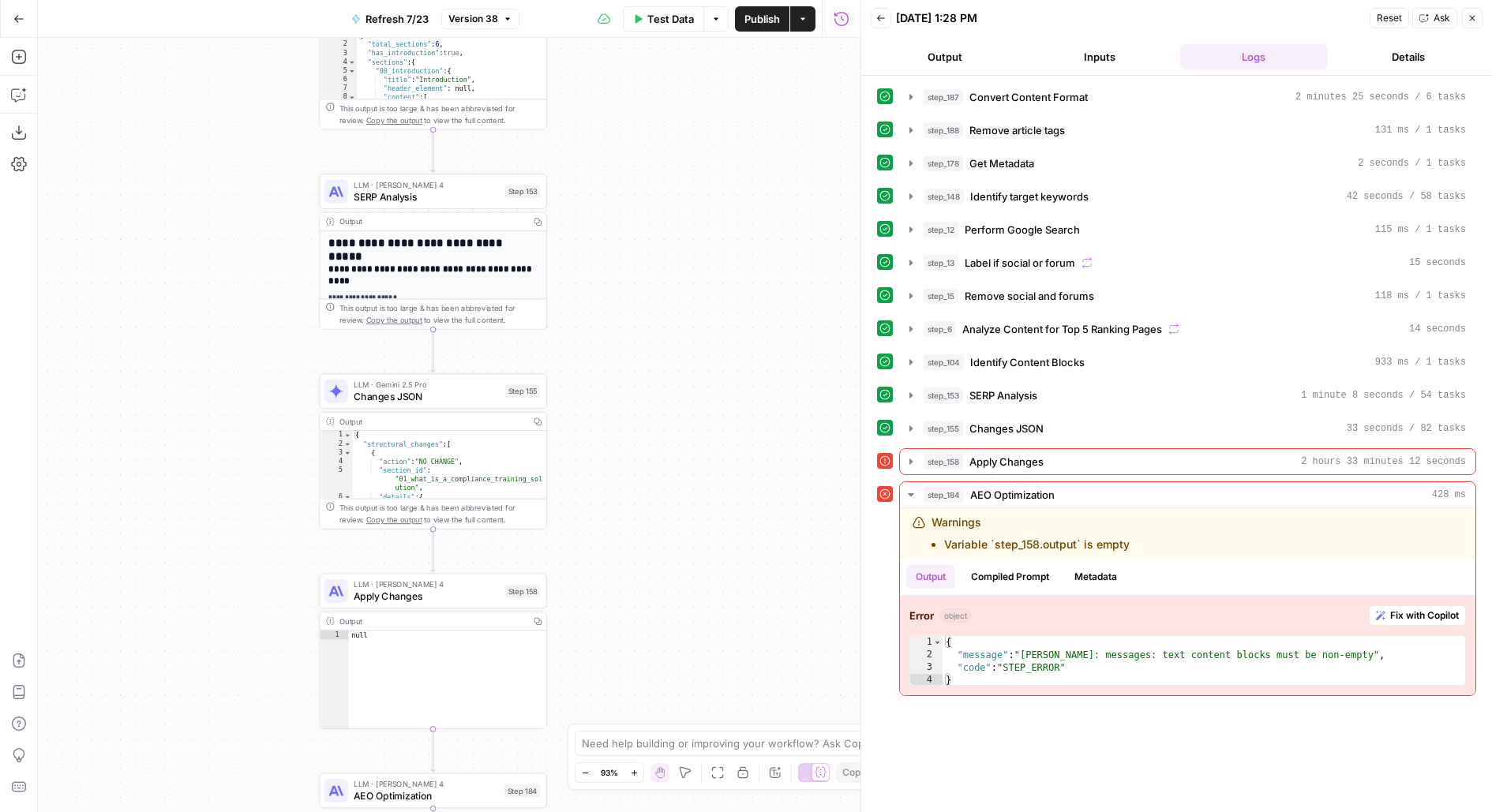
drag, startPoint x: 642, startPoint y: 418, endPoint x: 678, endPoint y: 45, distance: 374.7
click at [678, 45] on div "**********" at bounding box center [449, 425] width 822 height 774
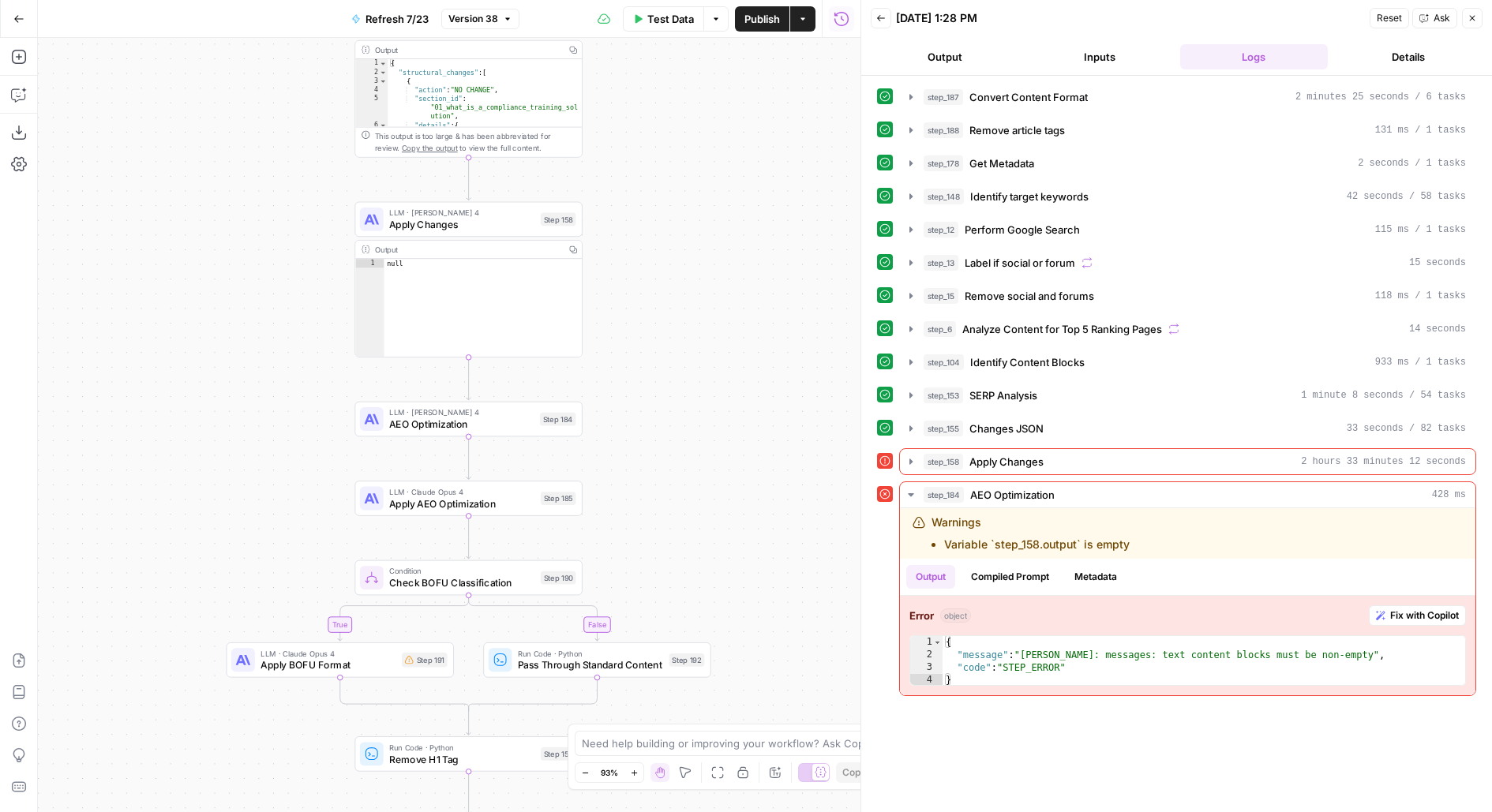
drag, startPoint x: 672, startPoint y: 457, endPoint x: 672, endPoint y: 318, distance: 139.0
click at [672, 318] on div "**********" at bounding box center [449, 425] width 822 height 774
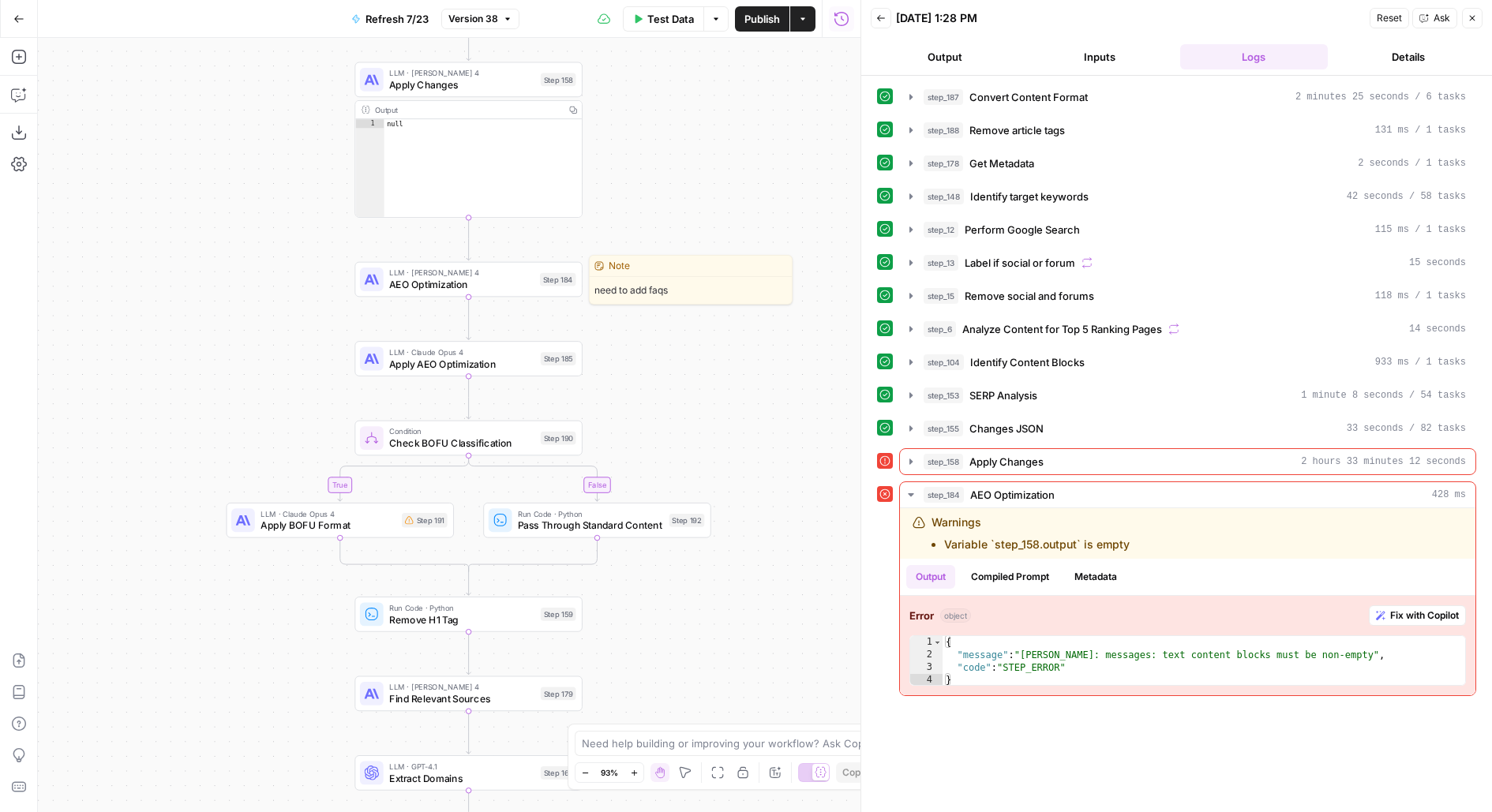
click at [519, 285] on span "AEO Optimization" at bounding box center [461, 285] width 144 height 15
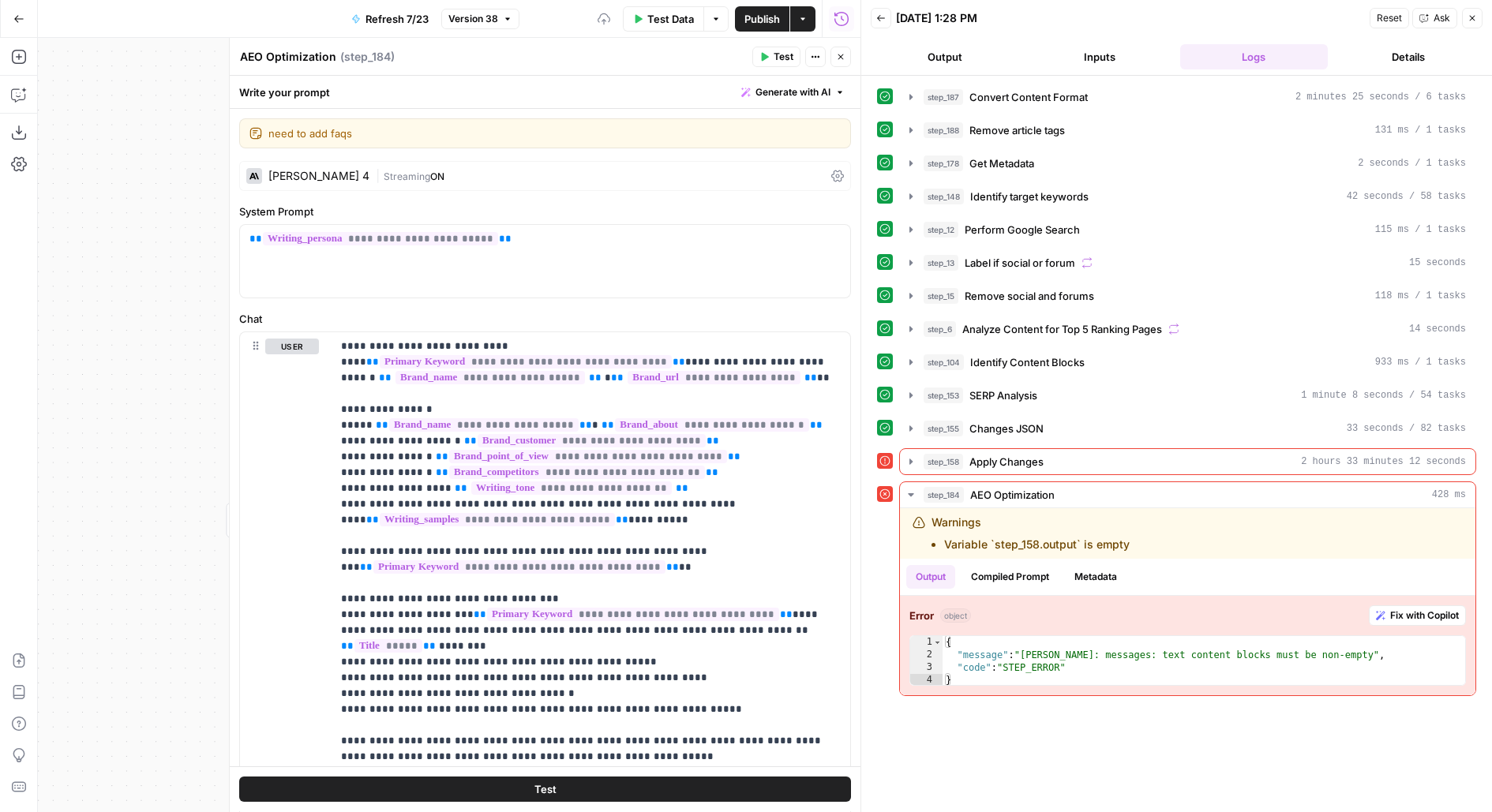
click at [385, 167] on div "[PERSON_NAME] 4 | Streaming ON" at bounding box center [545, 176] width 612 height 30
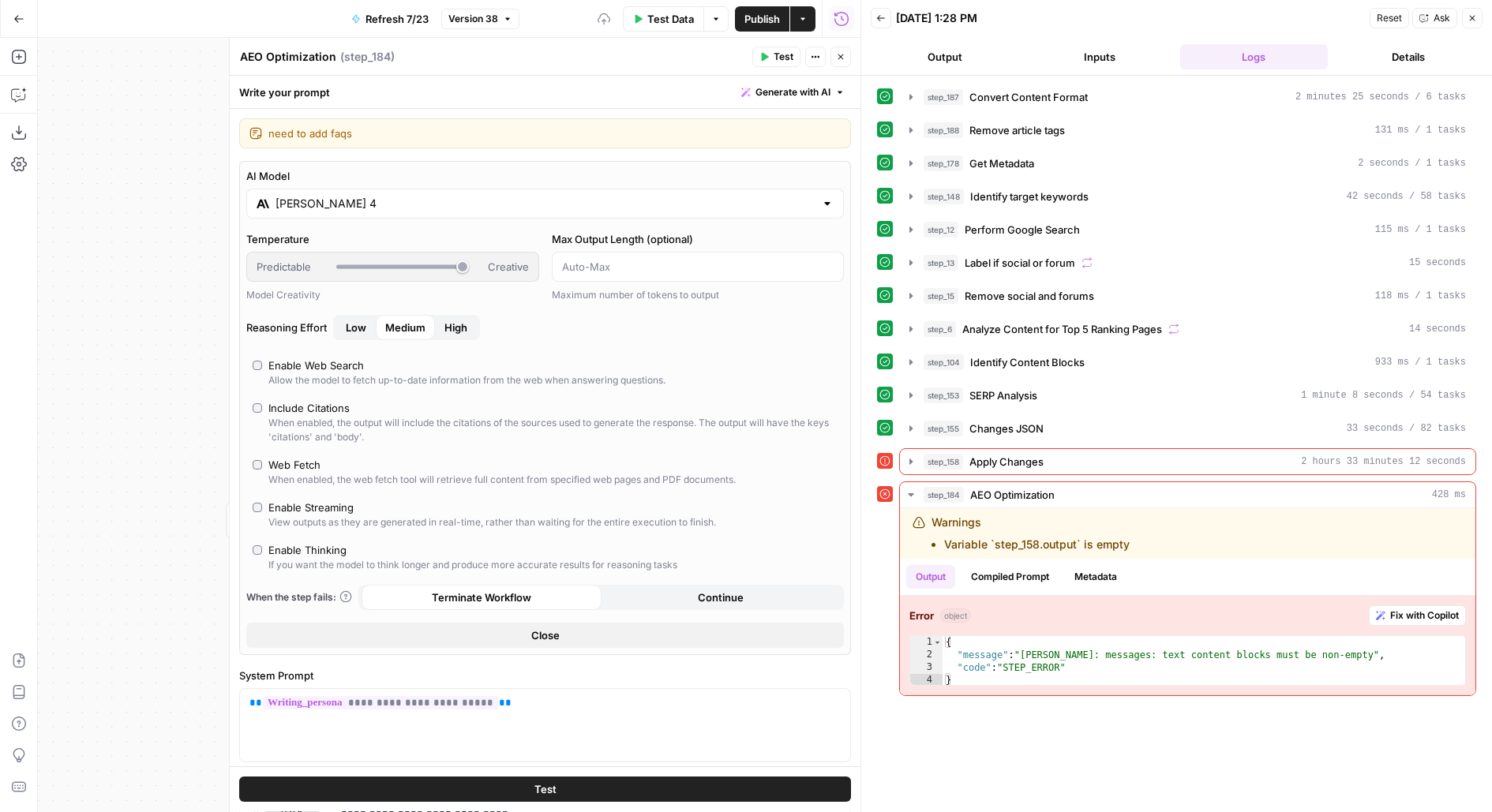
click at [359, 200] on input "[PERSON_NAME] 4" at bounding box center [545, 203] width 539 height 16
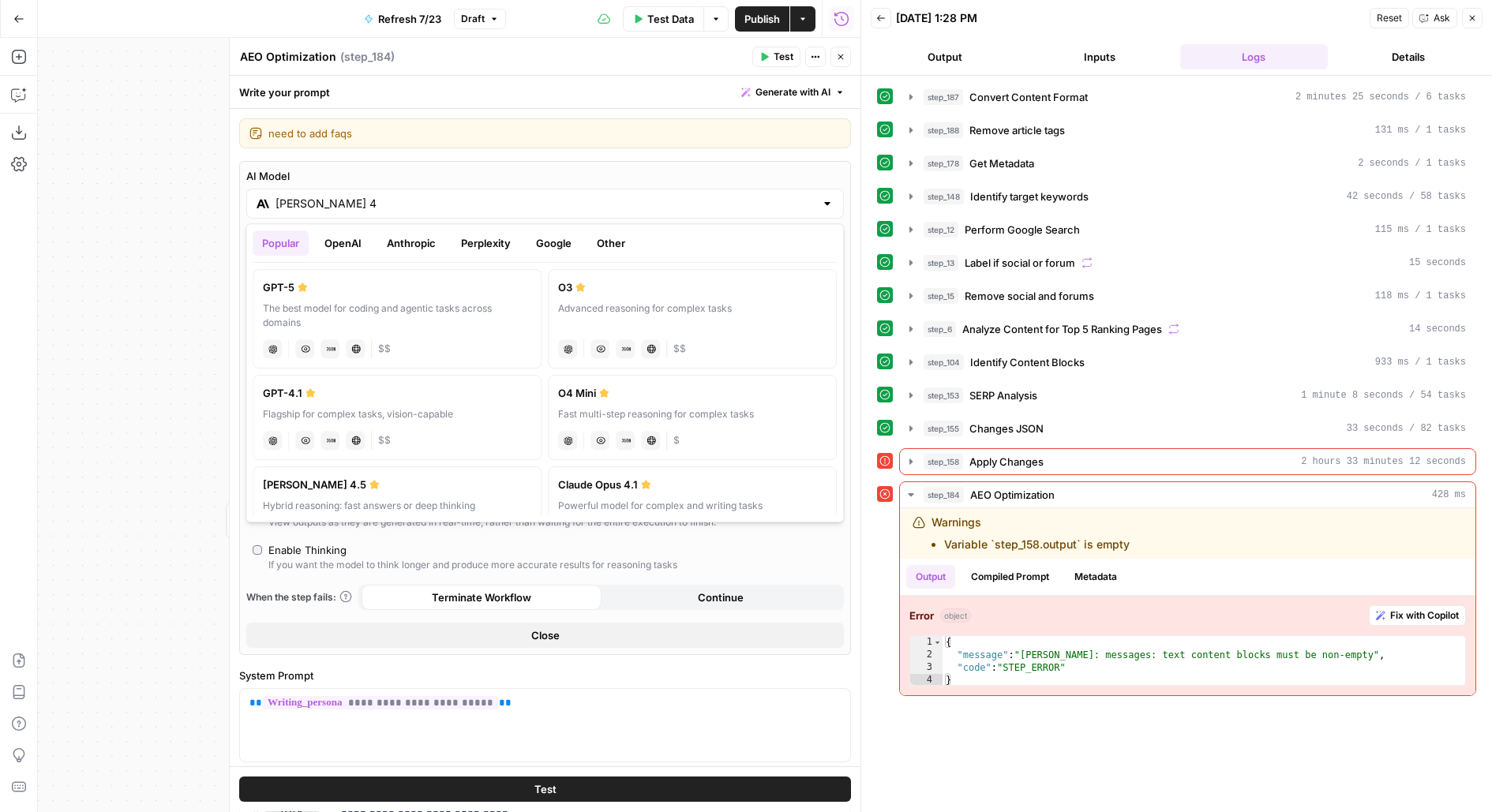
click at [350, 244] on button "OpenAI" at bounding box center [343, 243] width 56 height 26
click at [418, 244] on button "Anthropic" at bounding box center [411, 243] width 68 height 26
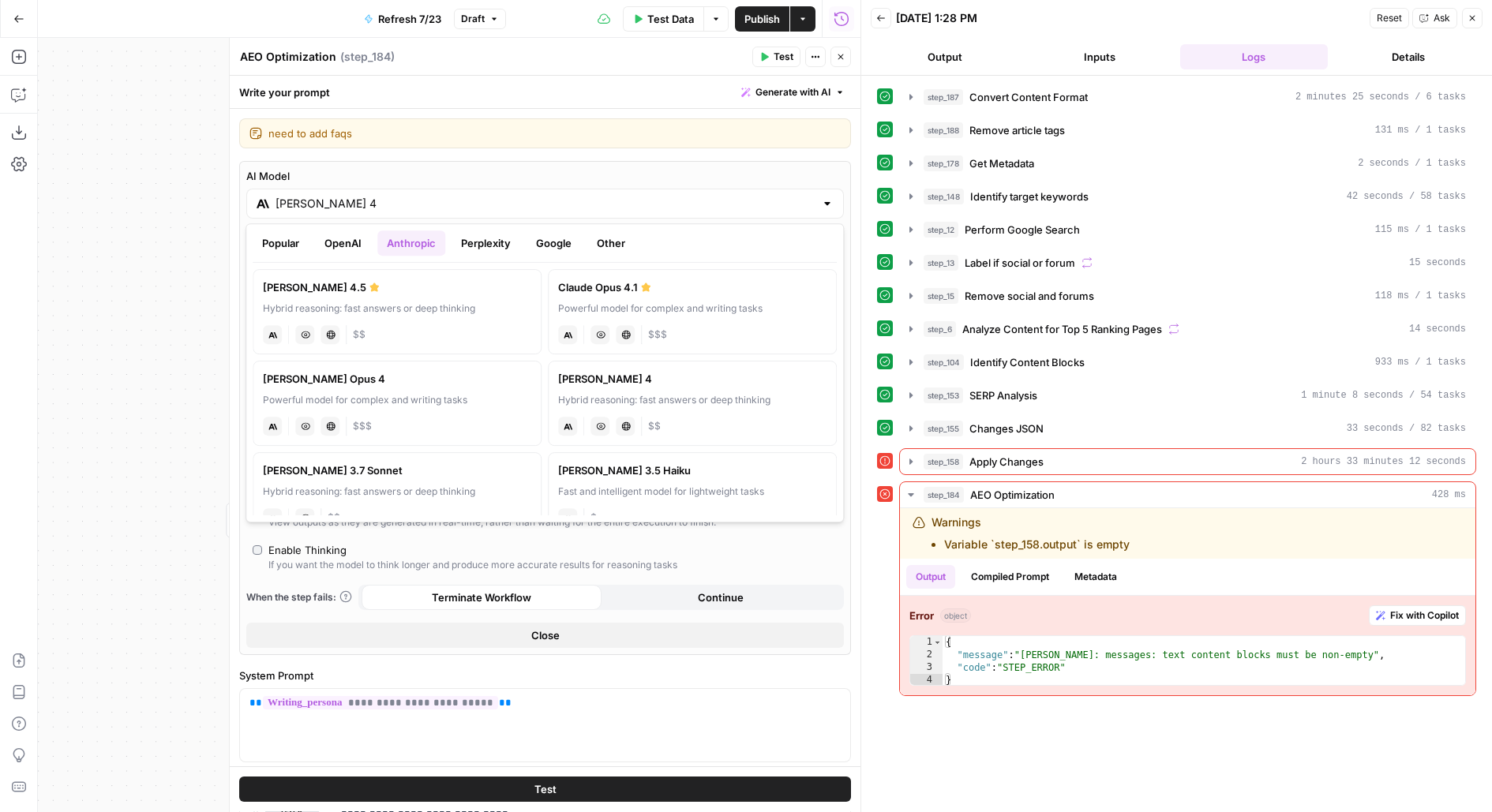
click at [317, 249] on button "OpenAI" at bounding box center [343, 243] width 56 height 26
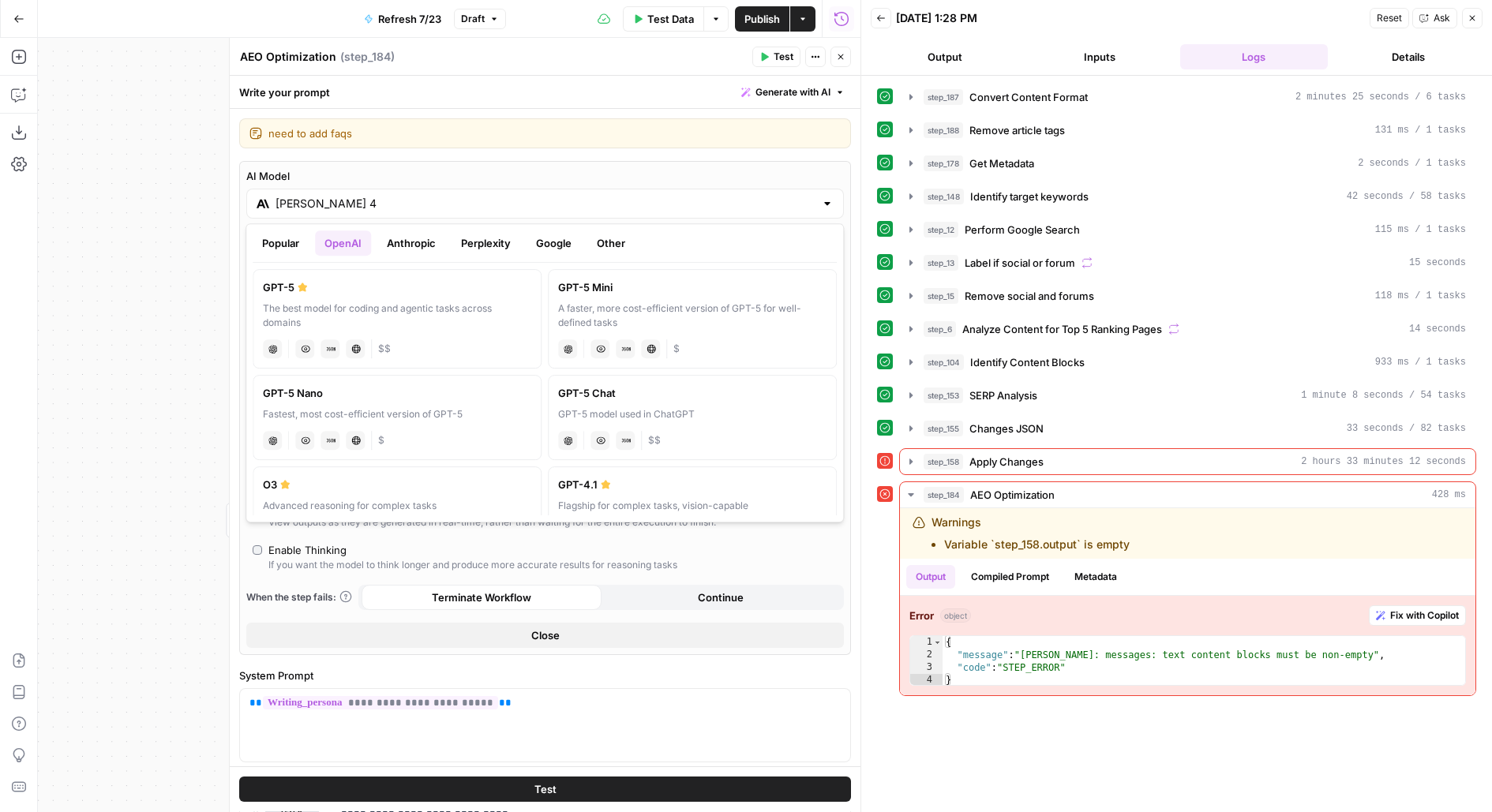
click at [399, 237] on button "Anthropic" at bounding box center [411, 243] width 68 height 26
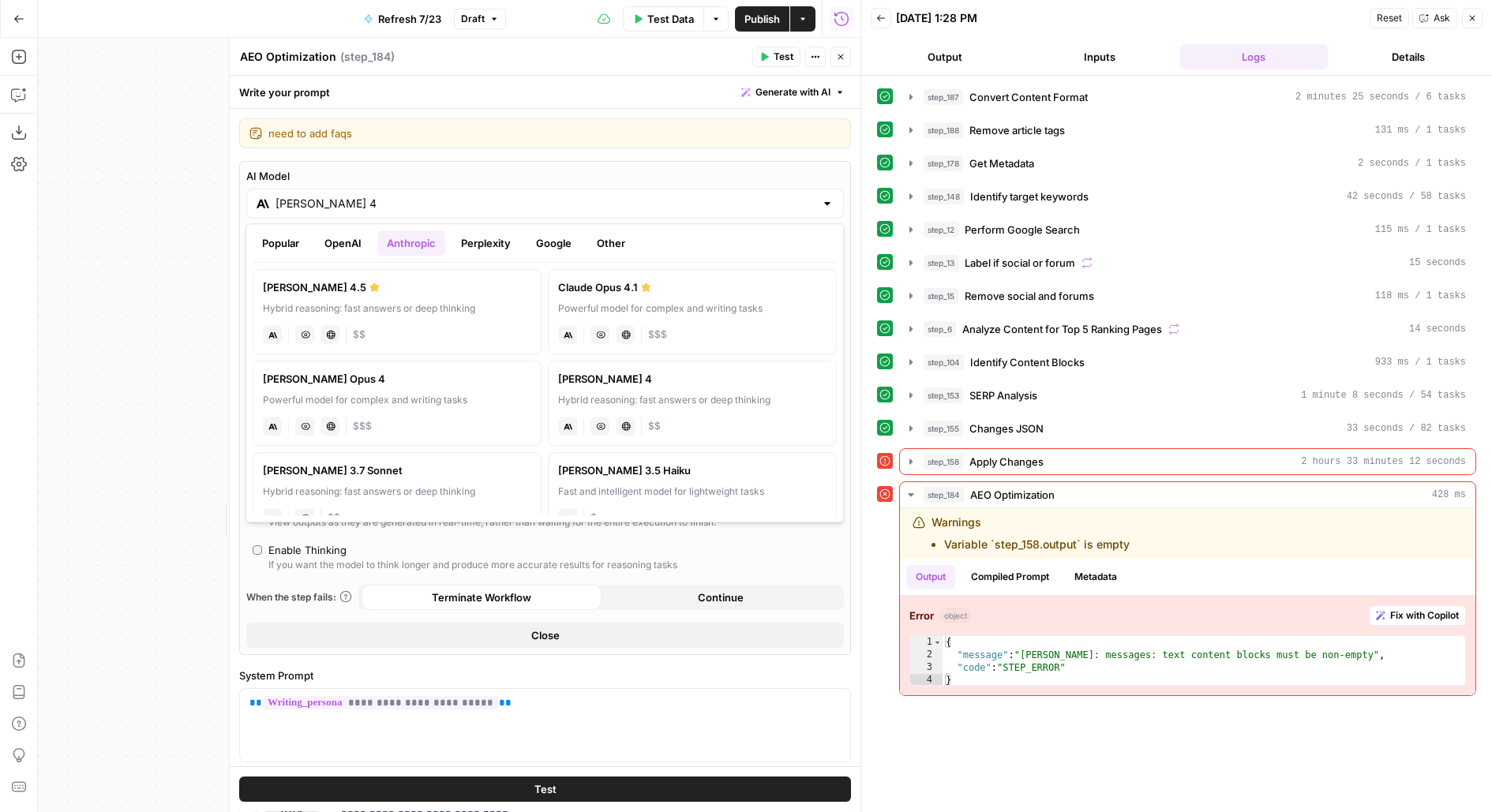
click at [331, 309] on div "Hybrid reasoning: fast answers or deep thinking" at bounding box center [396, 308] width 268 height 14
type input "[PERSON_NAME] 4.5"
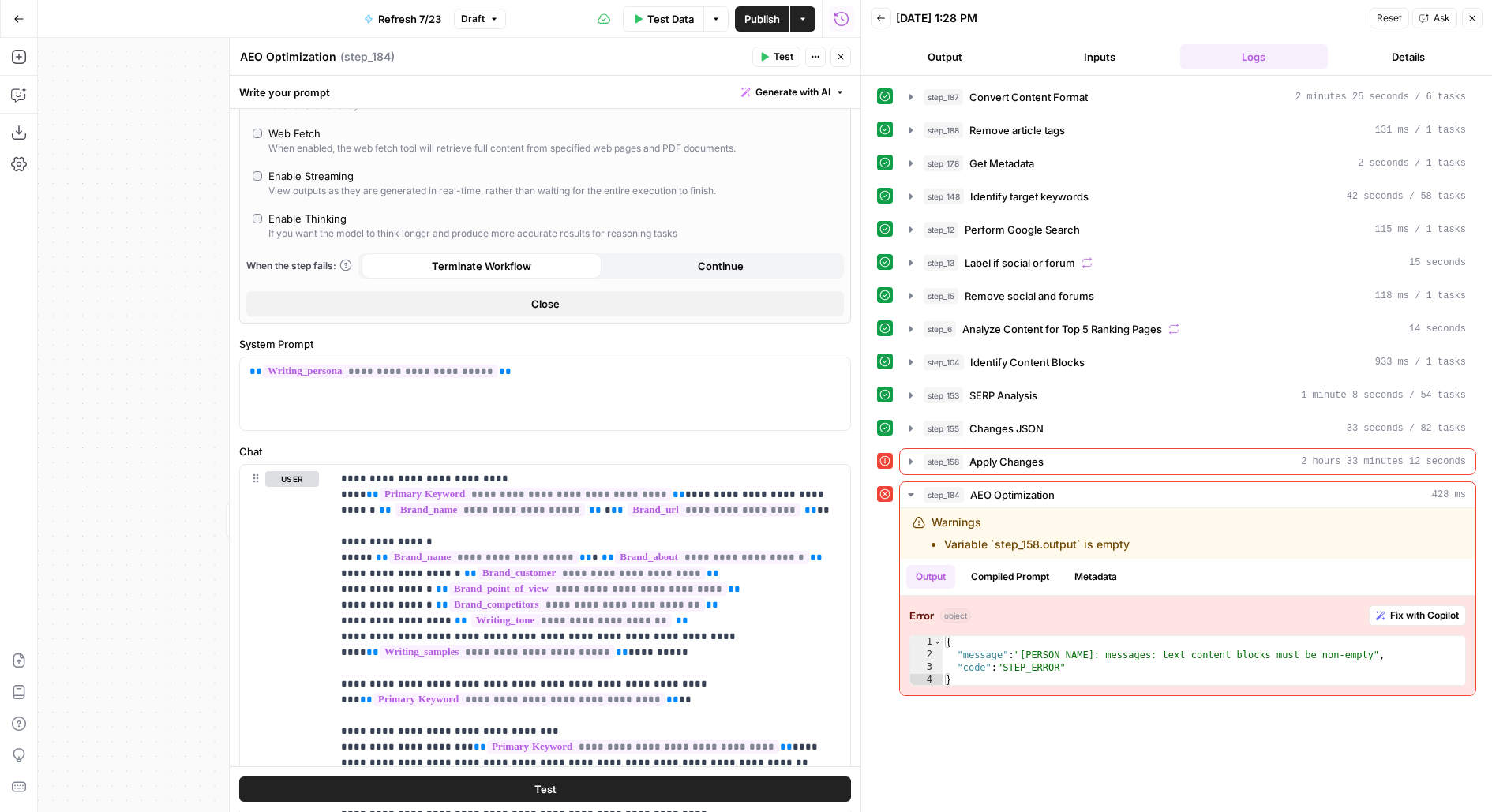
scroll to position [443, 0]
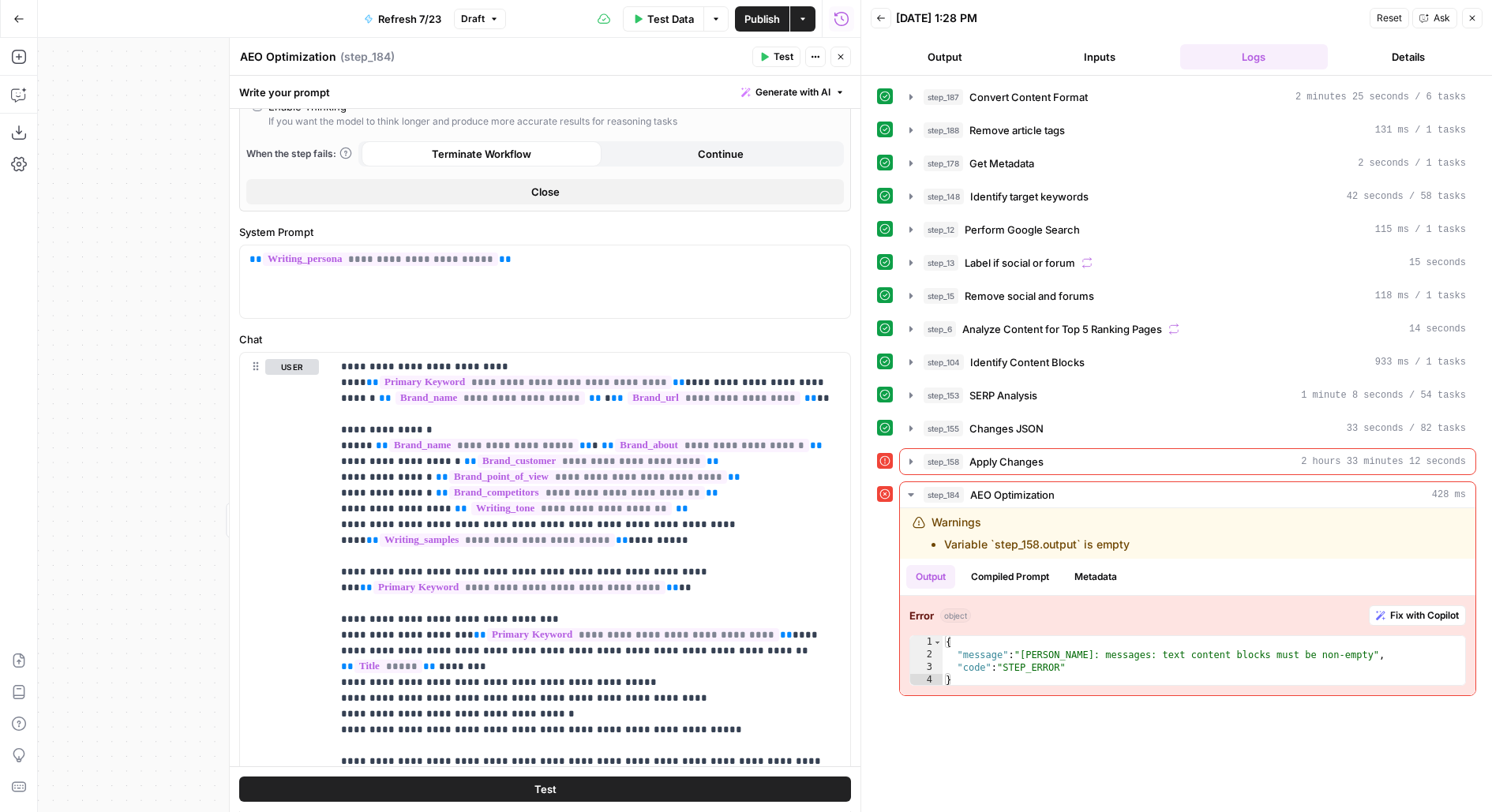
click at [315, 781] on button "Test" at bounding box center [545, 790] width 612 height 26
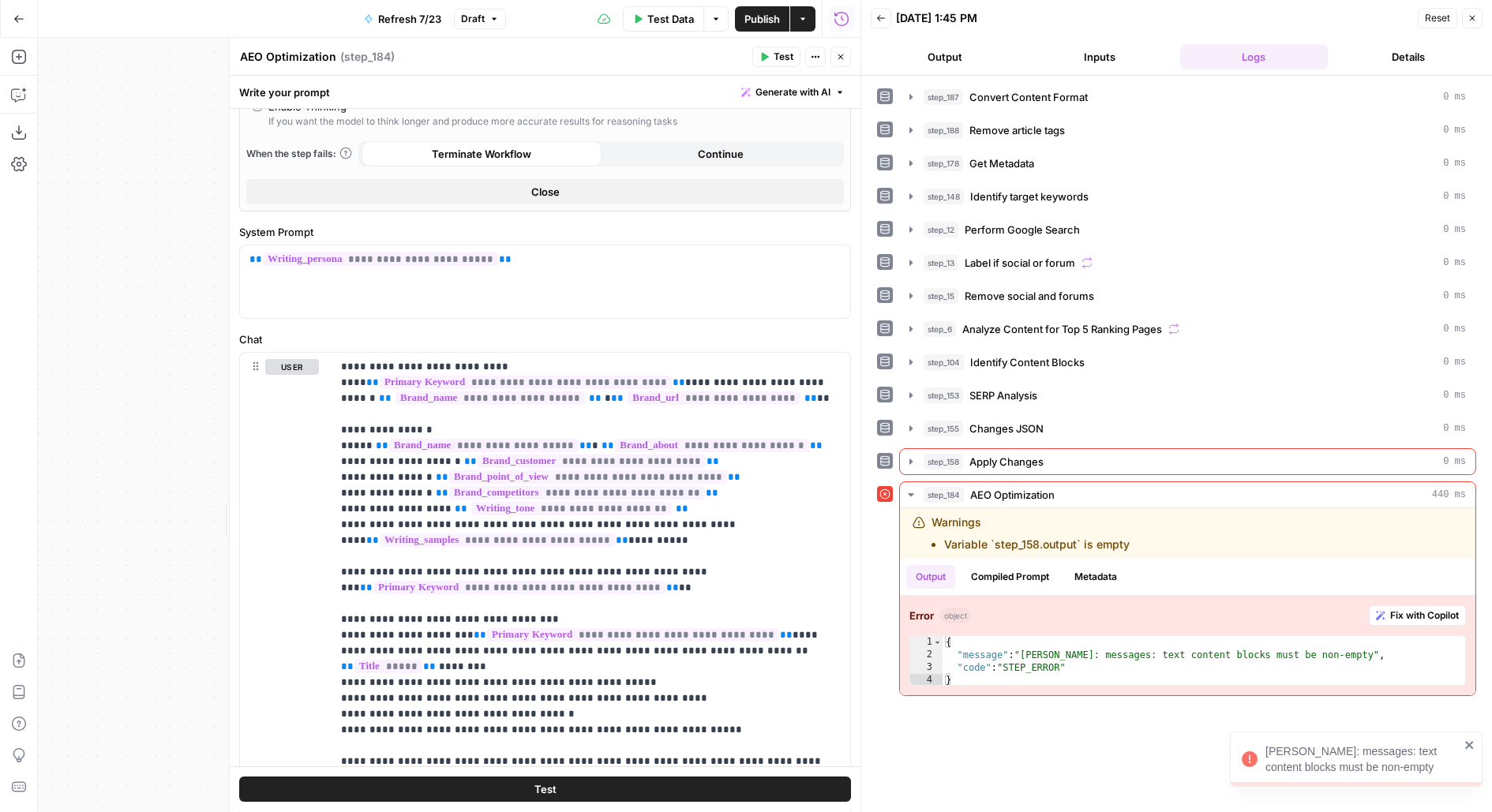
click at [841, 57] on icon "button" at bounding box center [840, 56] width 9 height 9
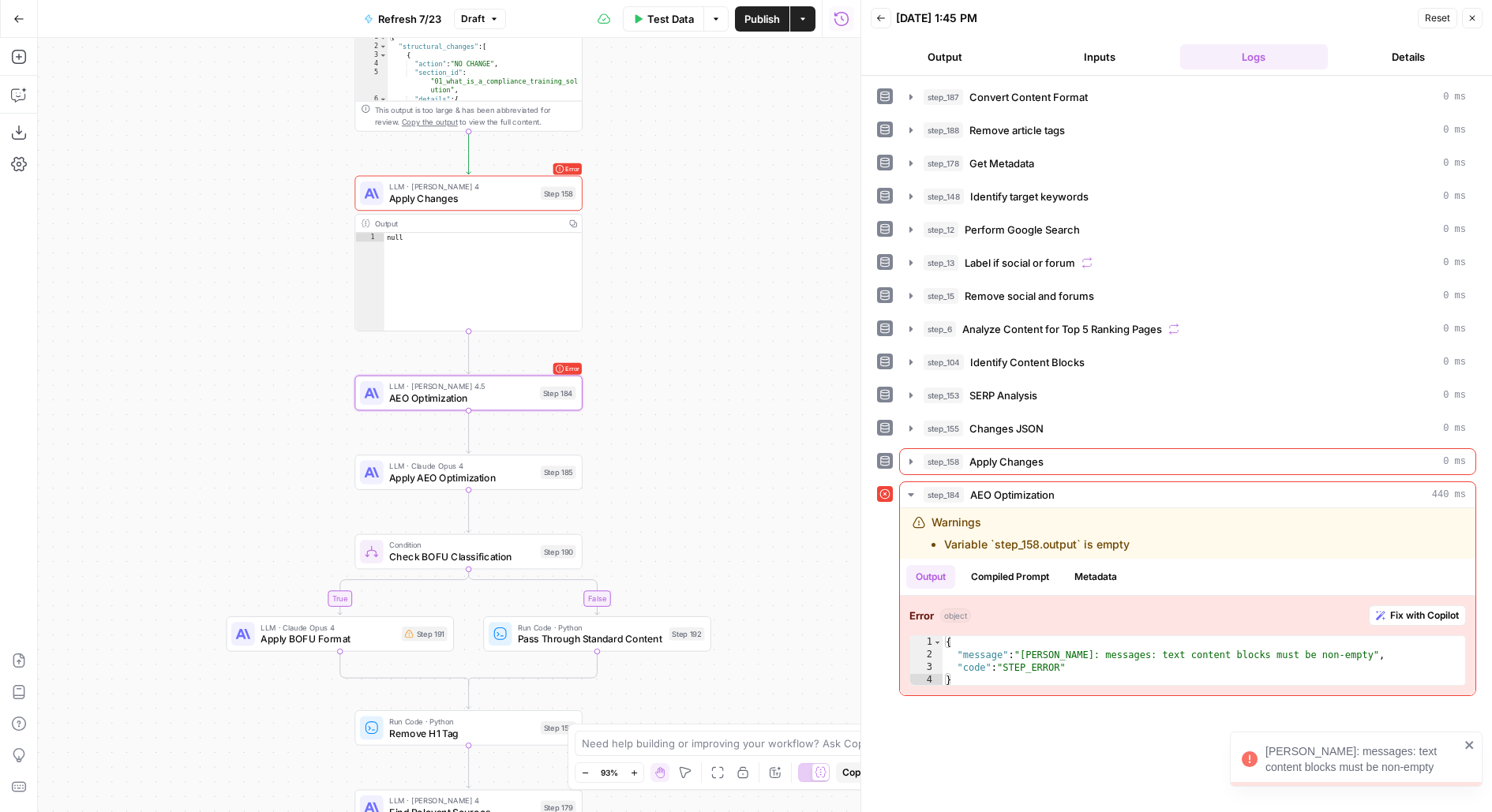
drag, startPoint x: 673, startPoint y: 170, endPoint x: 673, endPoint y: 284, distance: 114.0
click at [673, 284] on div "**********" at bounding box center [449, 425] width 822 height 774
click at [454, 201] on span "Apply Changes" at bounding box center [462, 198] width 145 height 15
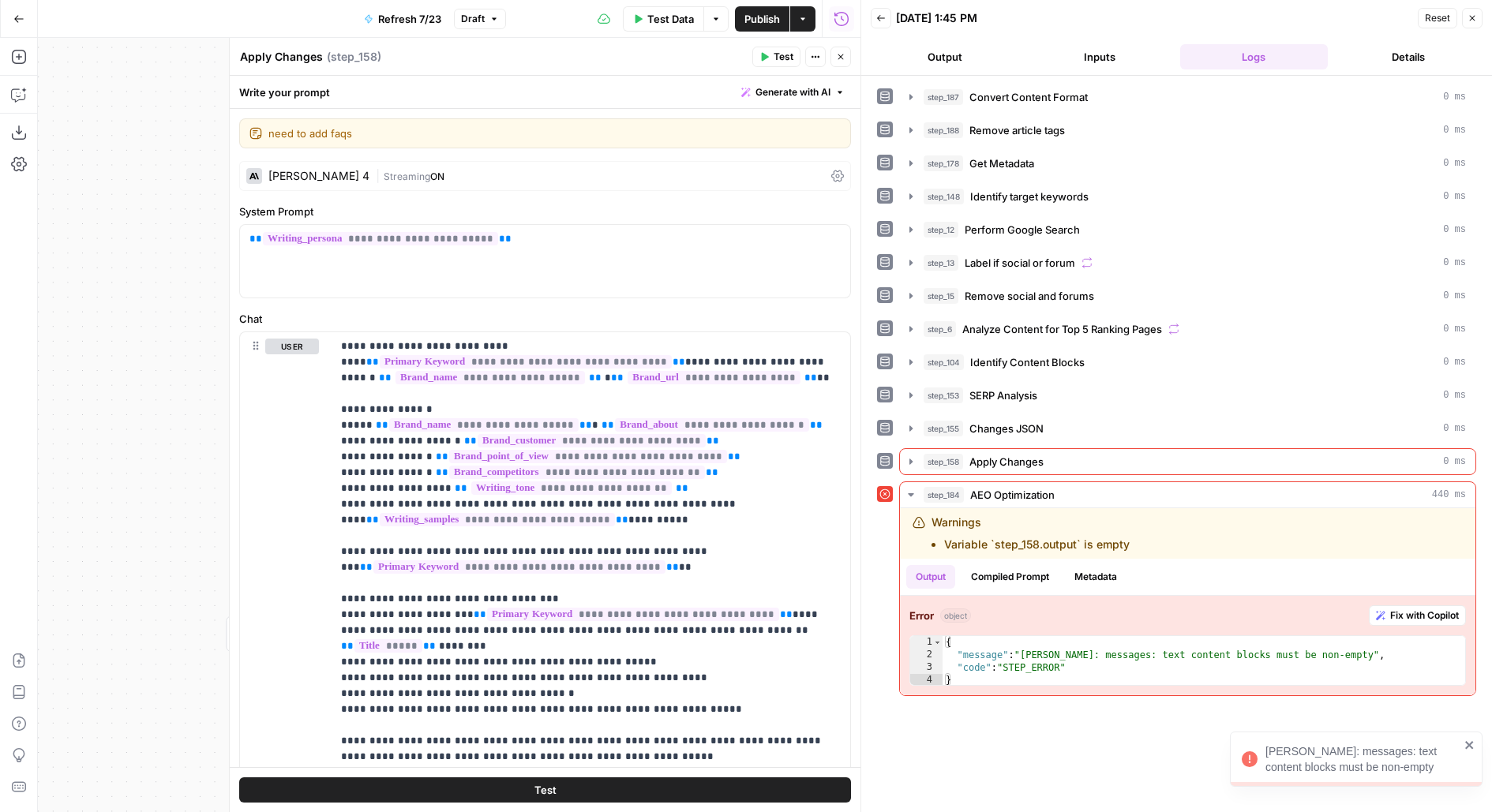
click at [430, 177] on span "ON" at bounding box center [437, 176] width 14 height 12
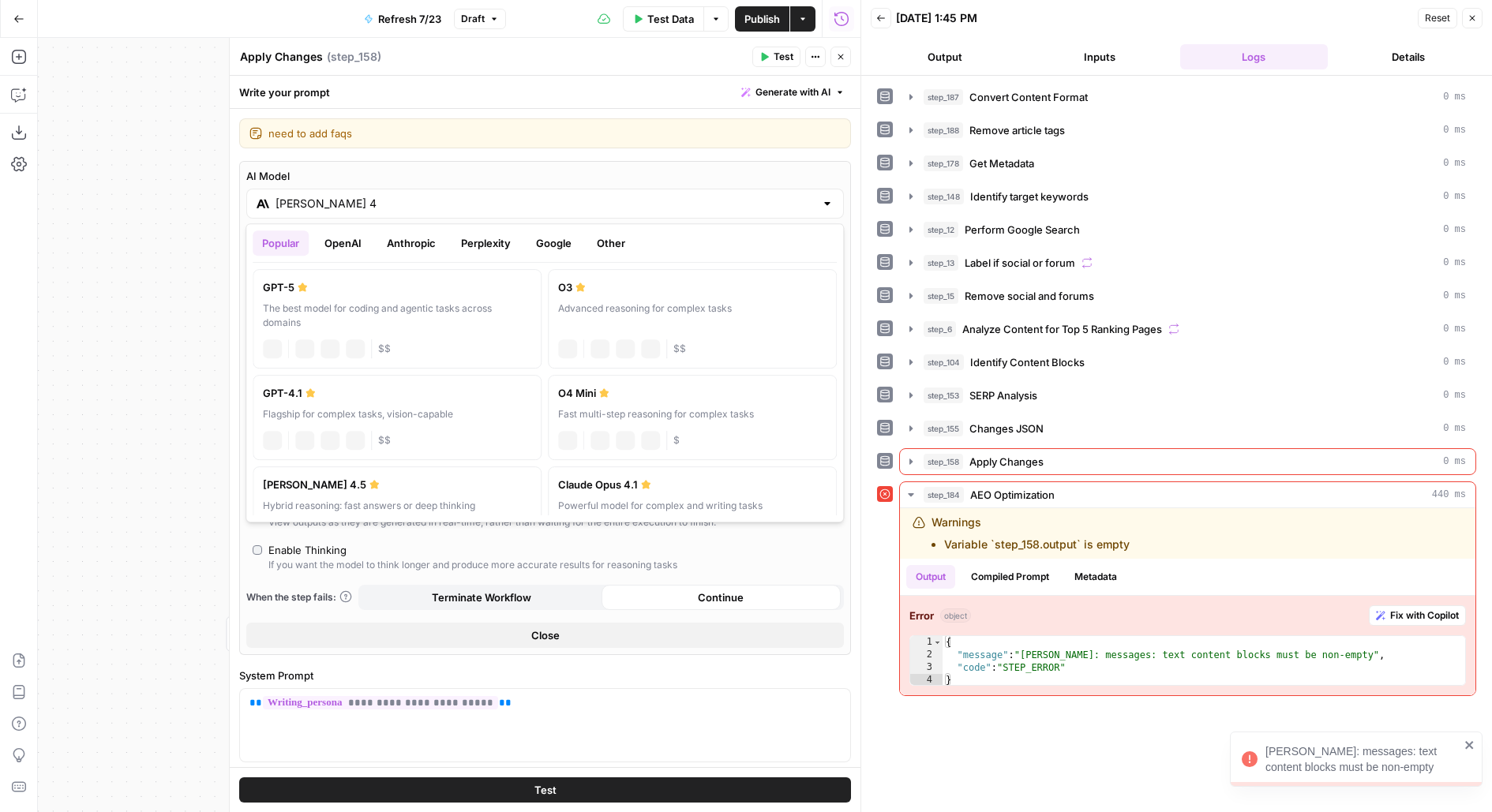
click at [329, 202] on input "[PERSON_NAME] 4" at bounding box center [545, 203] width 539 height 16
click at [349, 248] on button "OpenAI" at bounding box center [343, 243] width 56 height 26
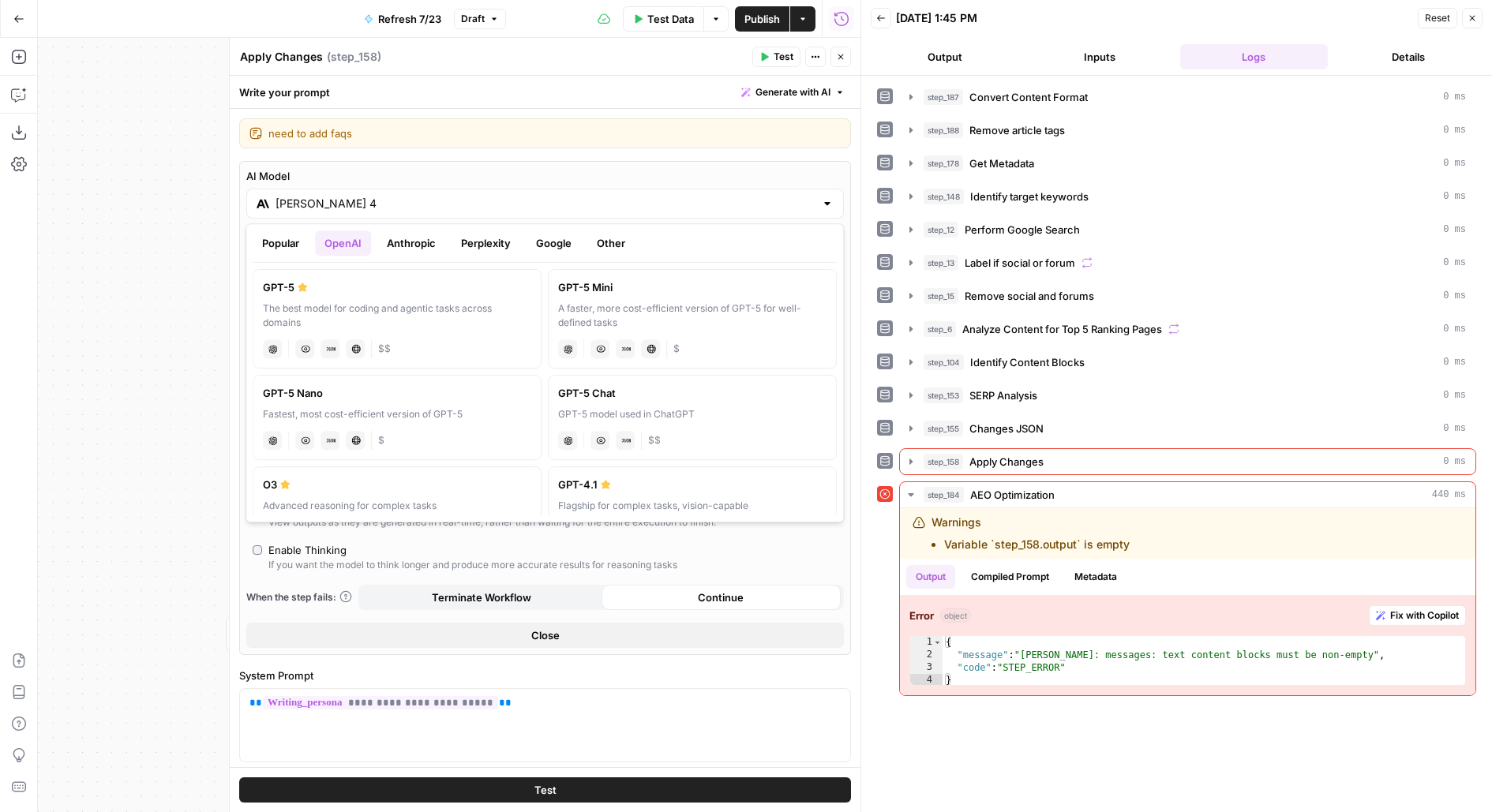
click at [412, 248] on button "Anthropic" at bounding box center [411, 243] width 68 height 26
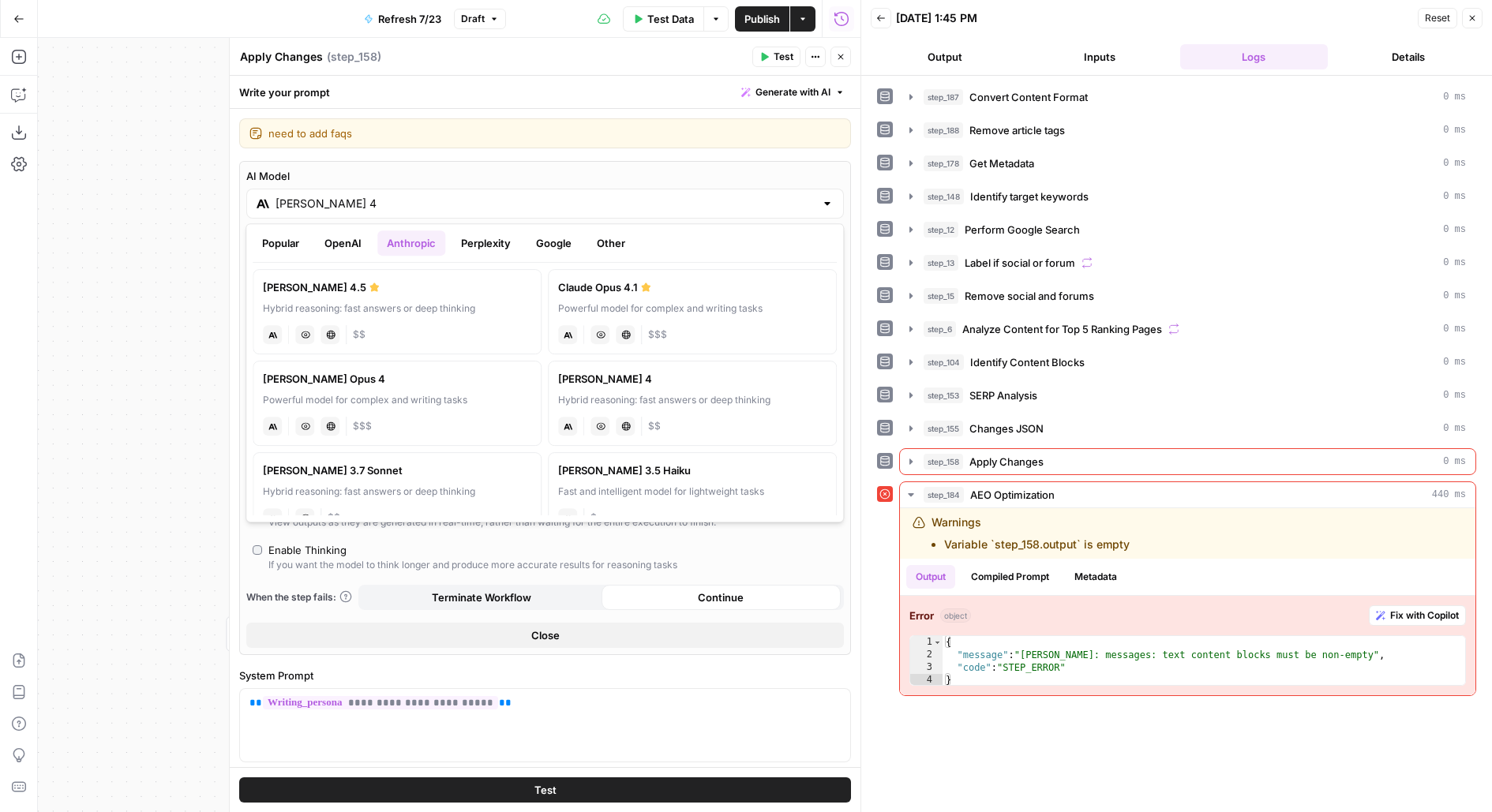
click at [347, 300] on label "[PERSON_NAME] 4.5 Hybrid reasoning: fast answers or deep thinking anthropic Vis…" at bounding box center [397, 311] width 289 height 85
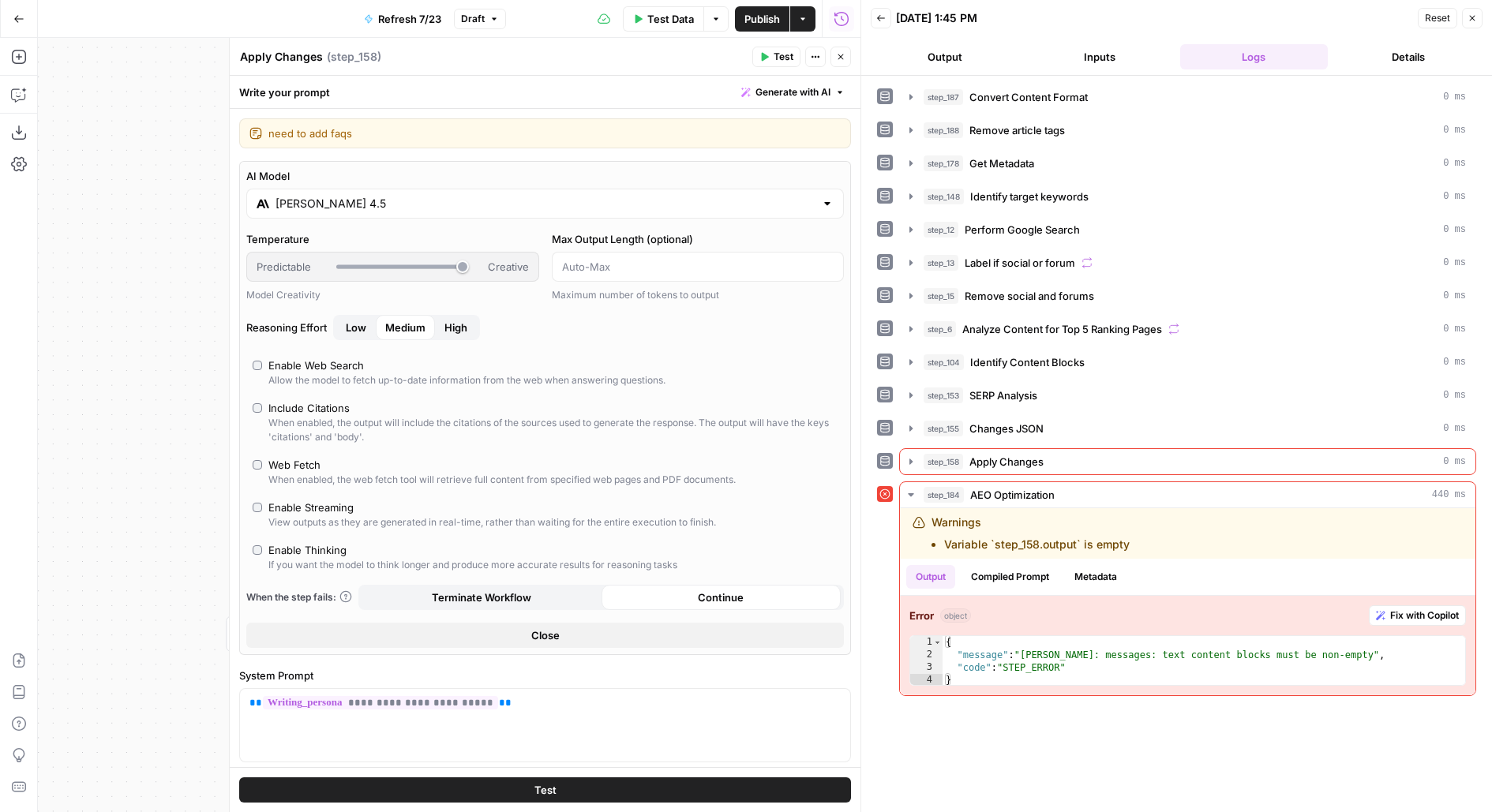
type input "[PERSON_NAME] 4.5"
click at [1103, 421] on div "step_155 Changes JSON 0 ms" at bounding box center [1194, 428] width 542 height 16
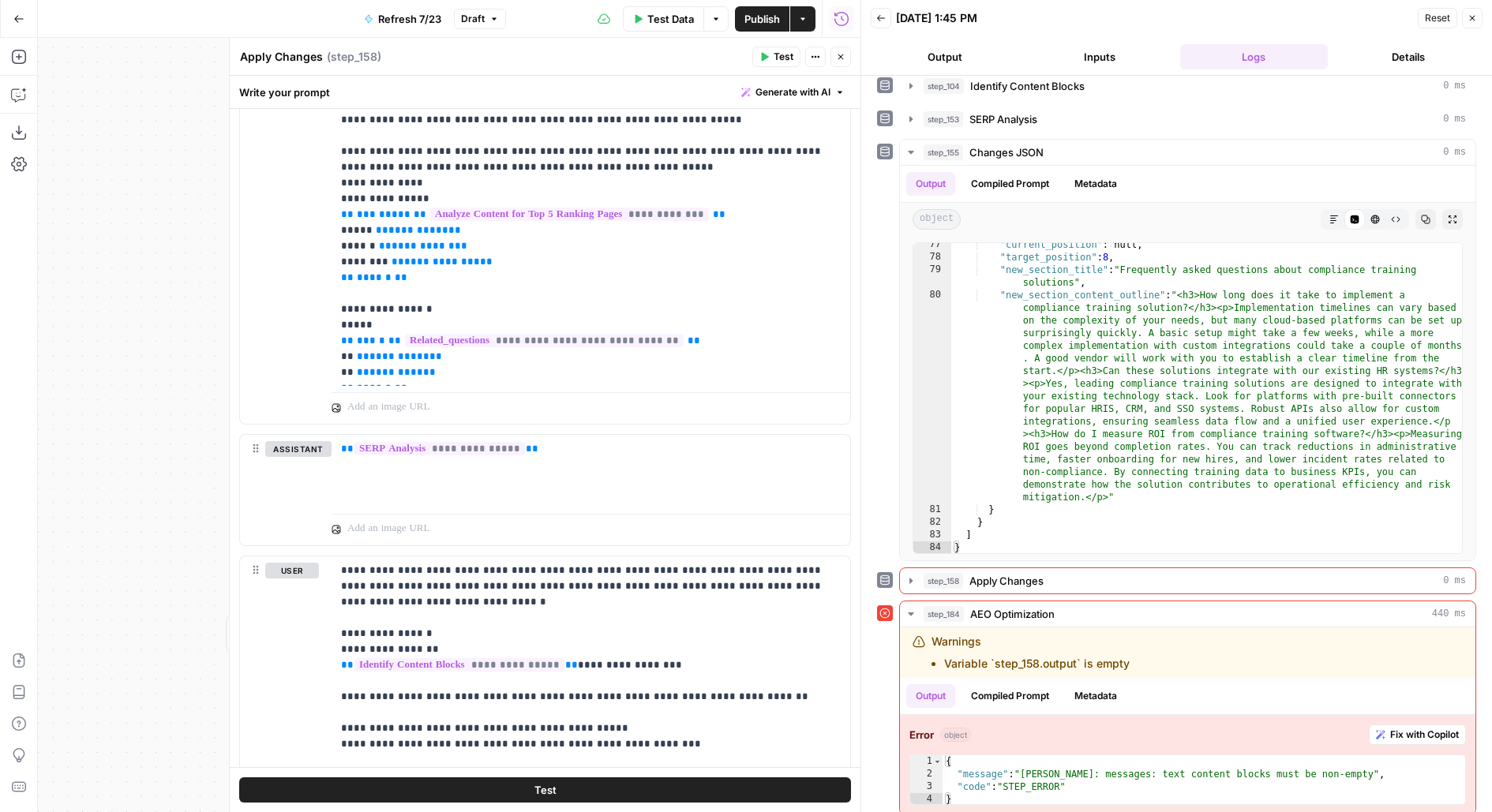
scroll to position [1964, 0]
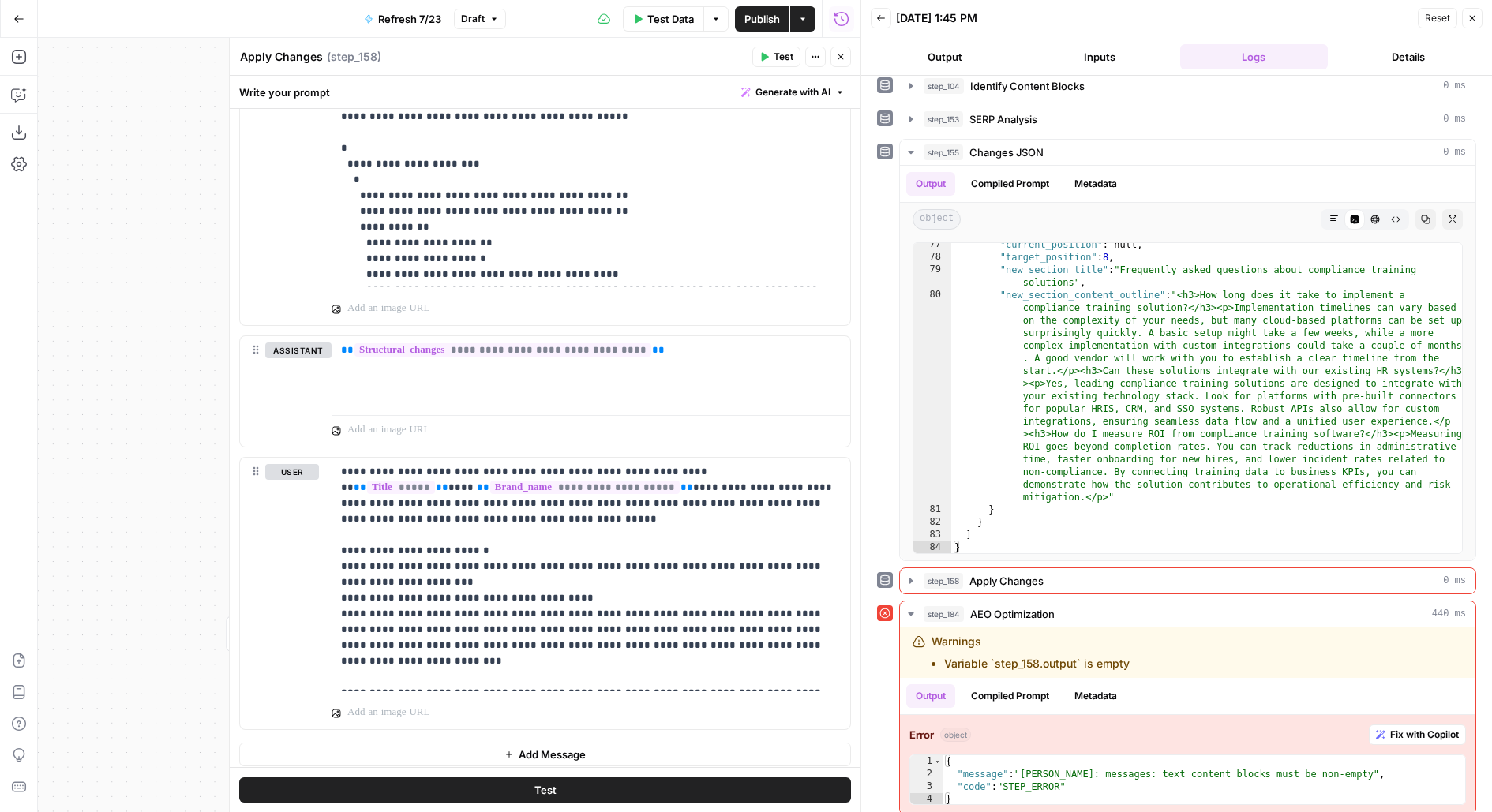
click at [457, 795] on button "Test" at bounding box center [545, 790] width 612 height 26
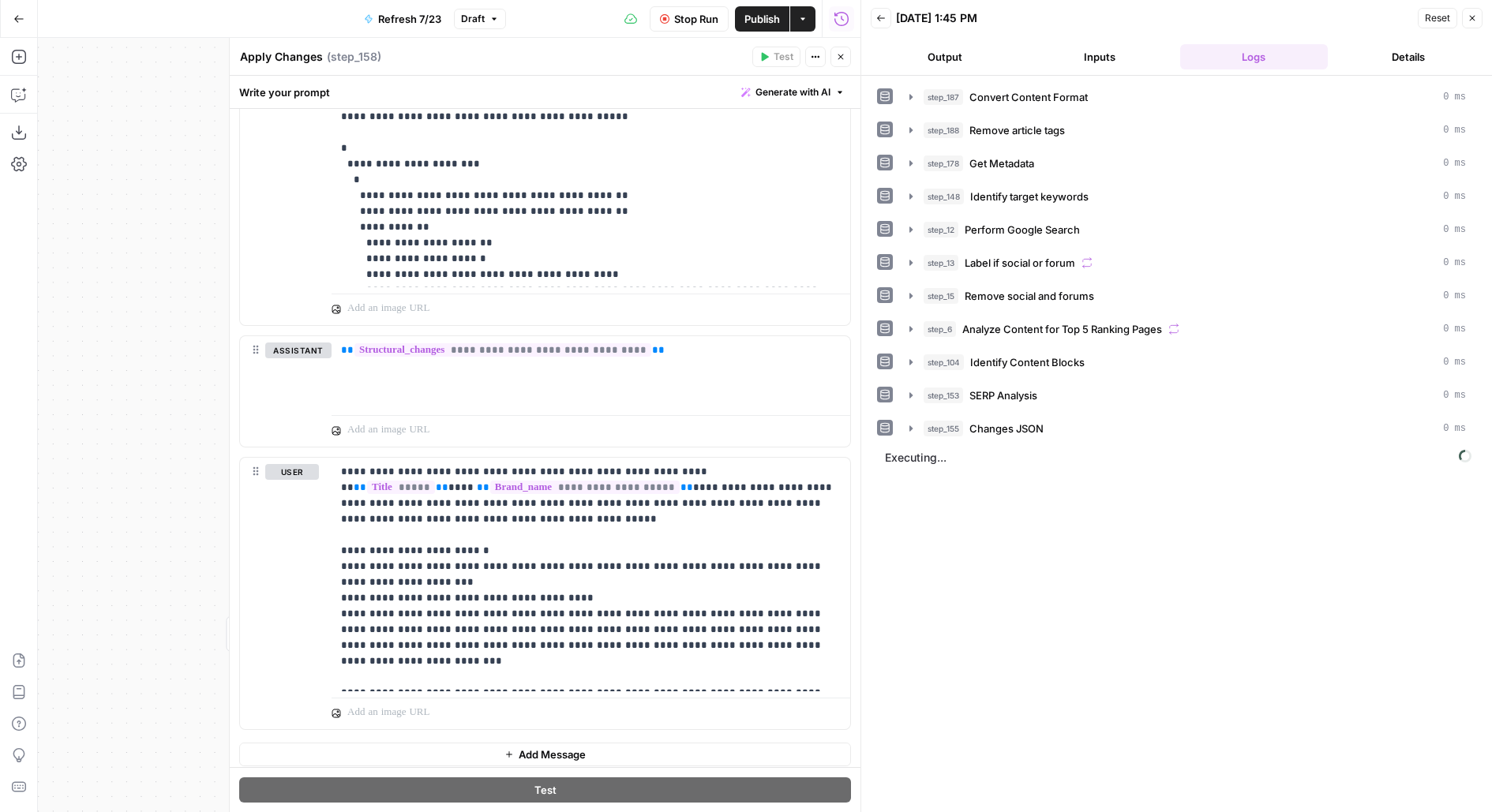
click at [898, 459] on span "Executing..." at bounding box center [1178, 457] width 596 height 26
